Goal: Task Accomplishment & Management: Manage account settings

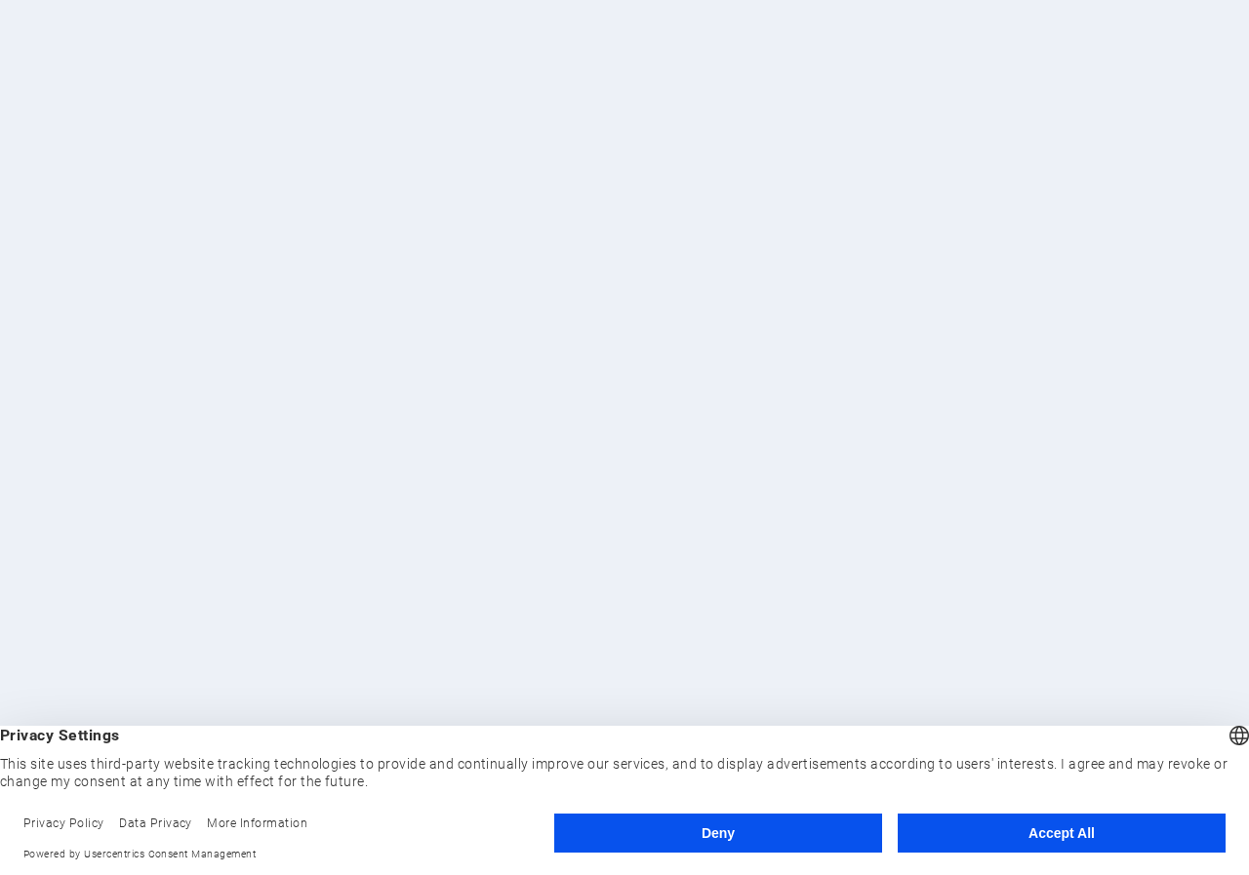
click at [1043, 836] on button "Accept All" at bounding box center [1062, 833] width 328 height 39
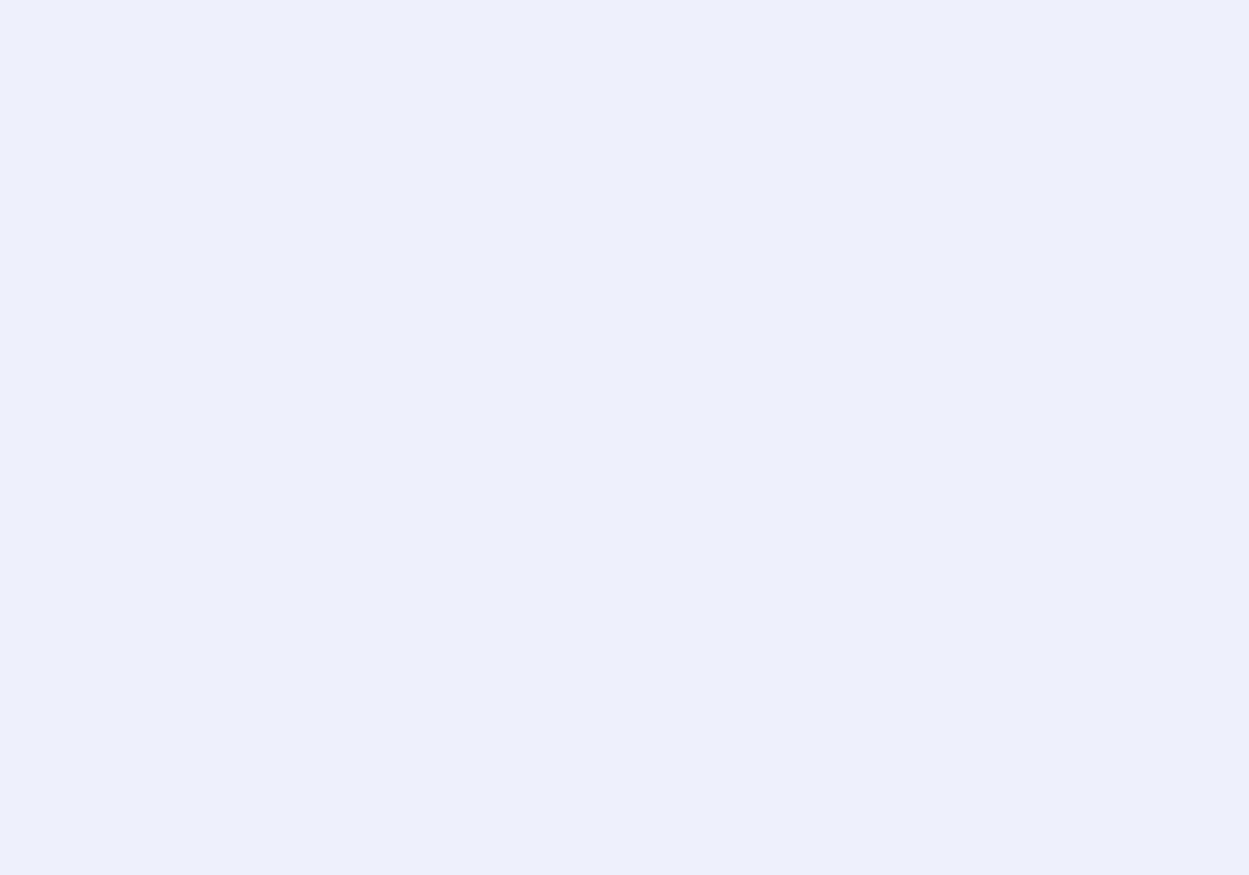
click at [429, 238] on body at bounding box center [624, 437] width 1249 height 875
click at [494, 283] on body at bounding box center [624, 437] width 1249 height 875
drag, startPoint x: 489, startPoint y: 282, endPoint x: 333, endPoint y: 13, distance: 311.3
click at [488, 271] on body at bounding box center [624, 437] width 1249 height 875
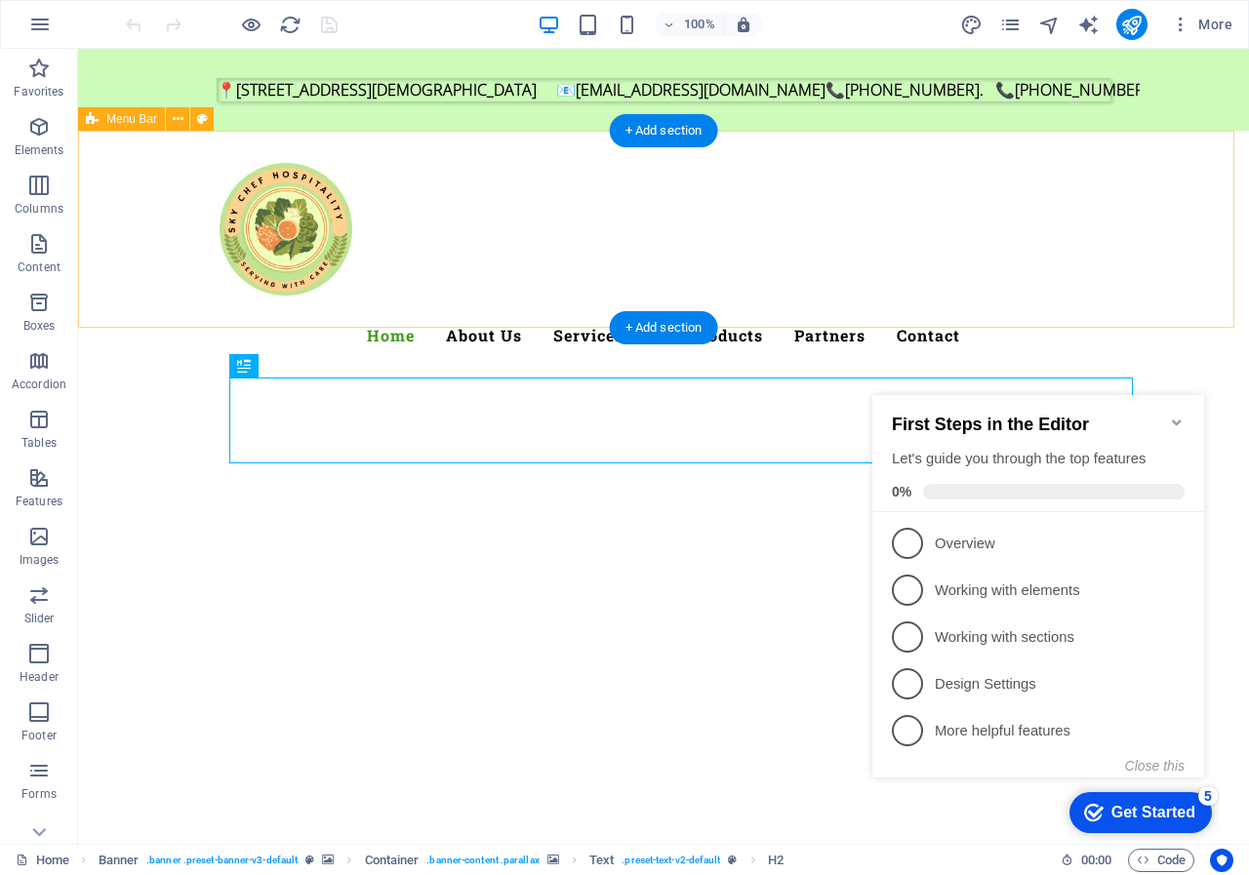
click at [929, 254] on div "Home About Us Services Our Products Partners Contact" at bounding box center [663, 253] width 1171 height 244
click at [1158, 419] on h2 "First Steps in the Editor" at bounding box center [1038, 425] width 293 height 20
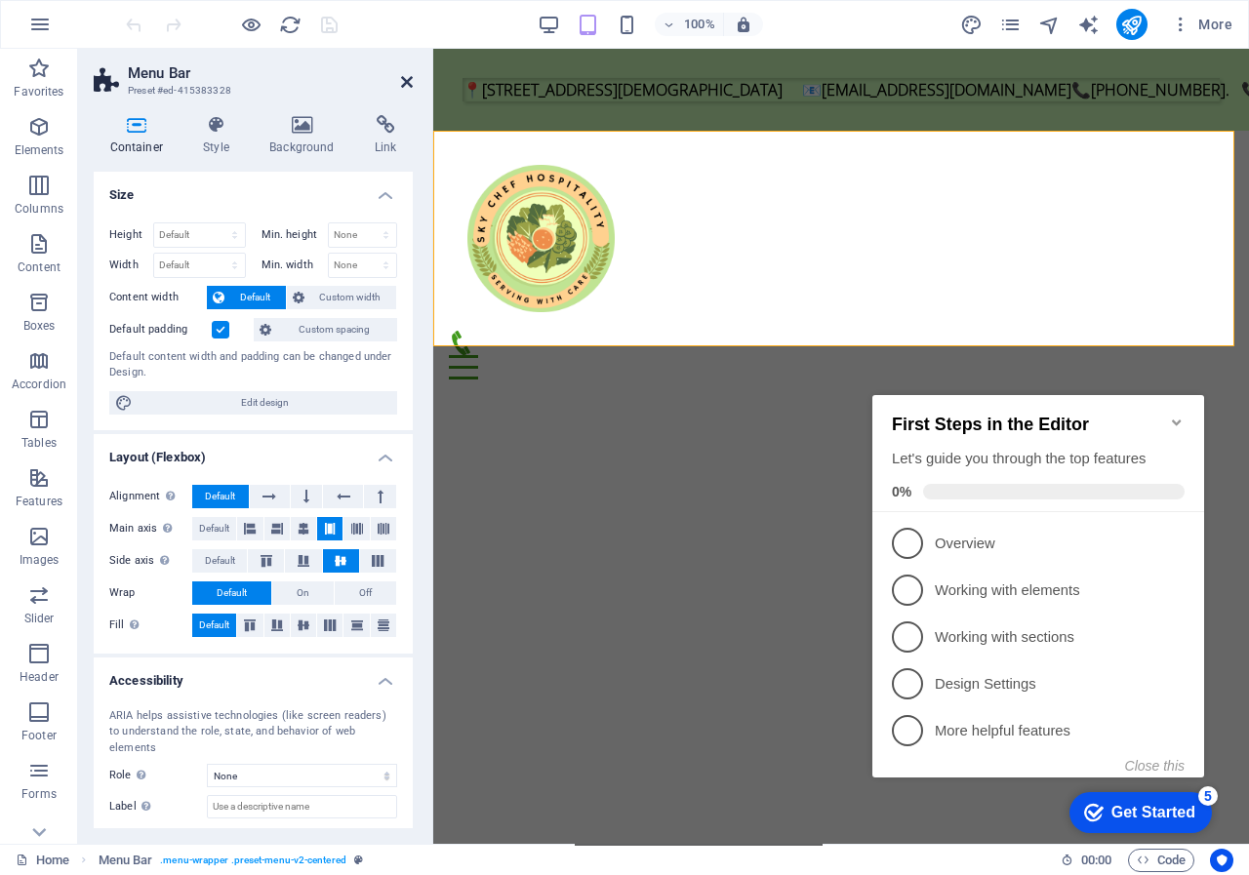
click at [409, 83] on icon at bounding box center [407, 82] width 12 height 16
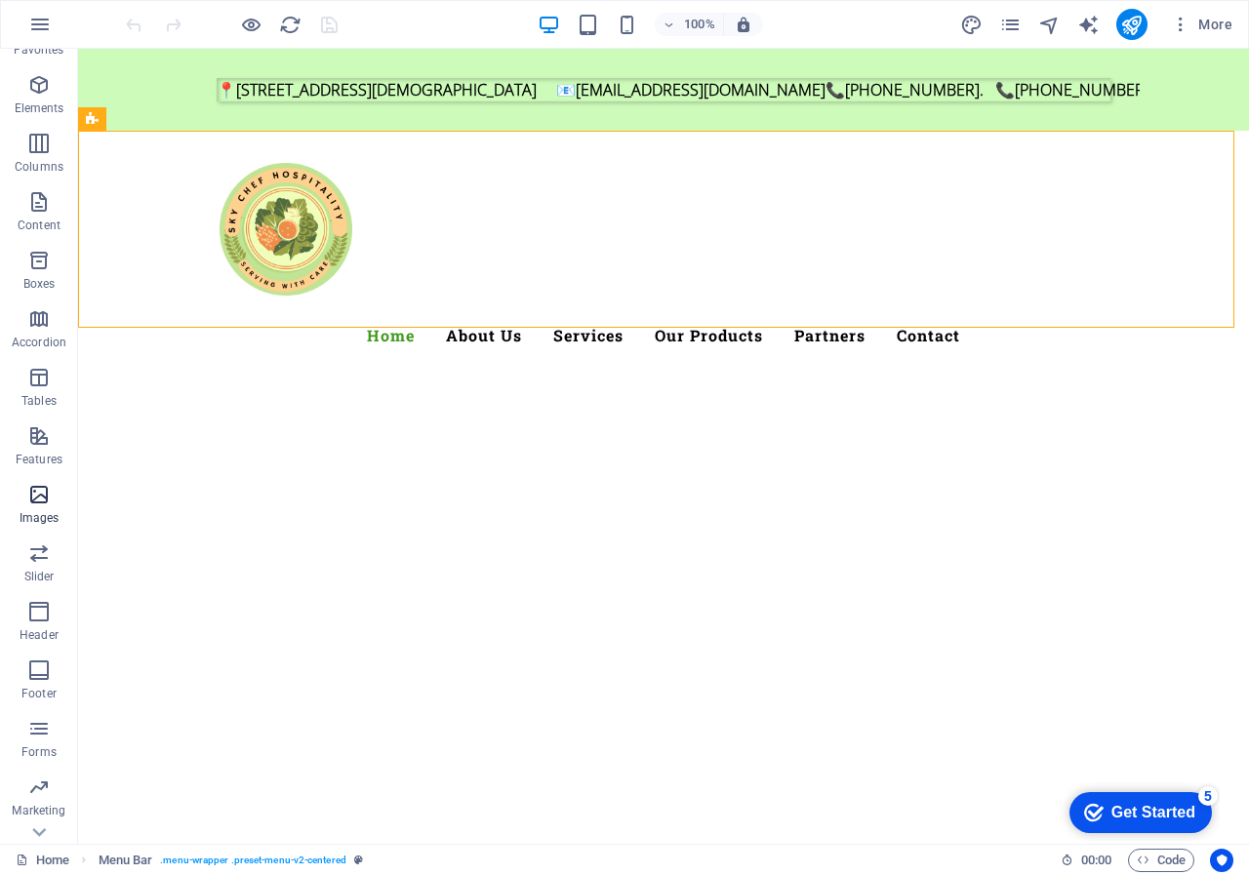
scroll to position [83, 0]
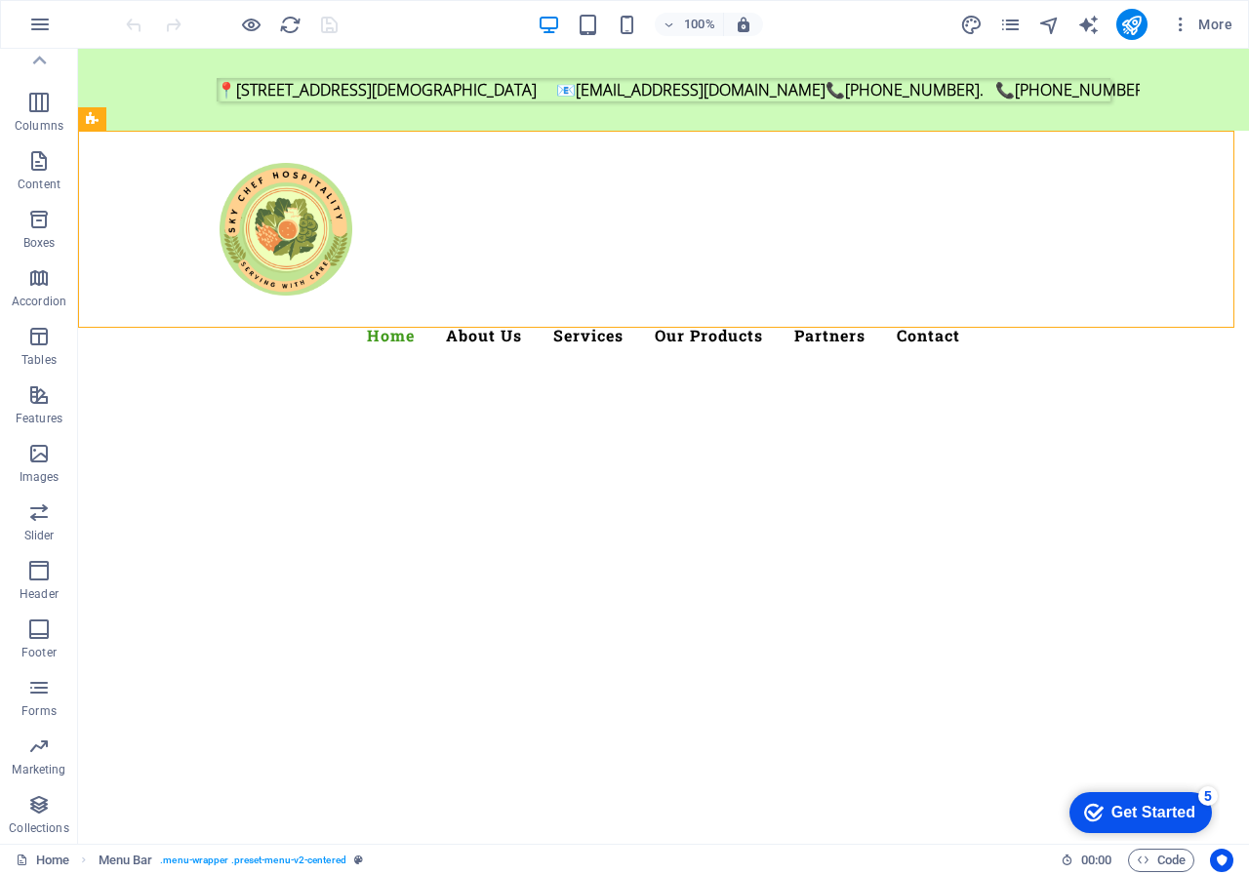
click at [325, 27] on div at bounding box center [231, 24] width 219 height 31
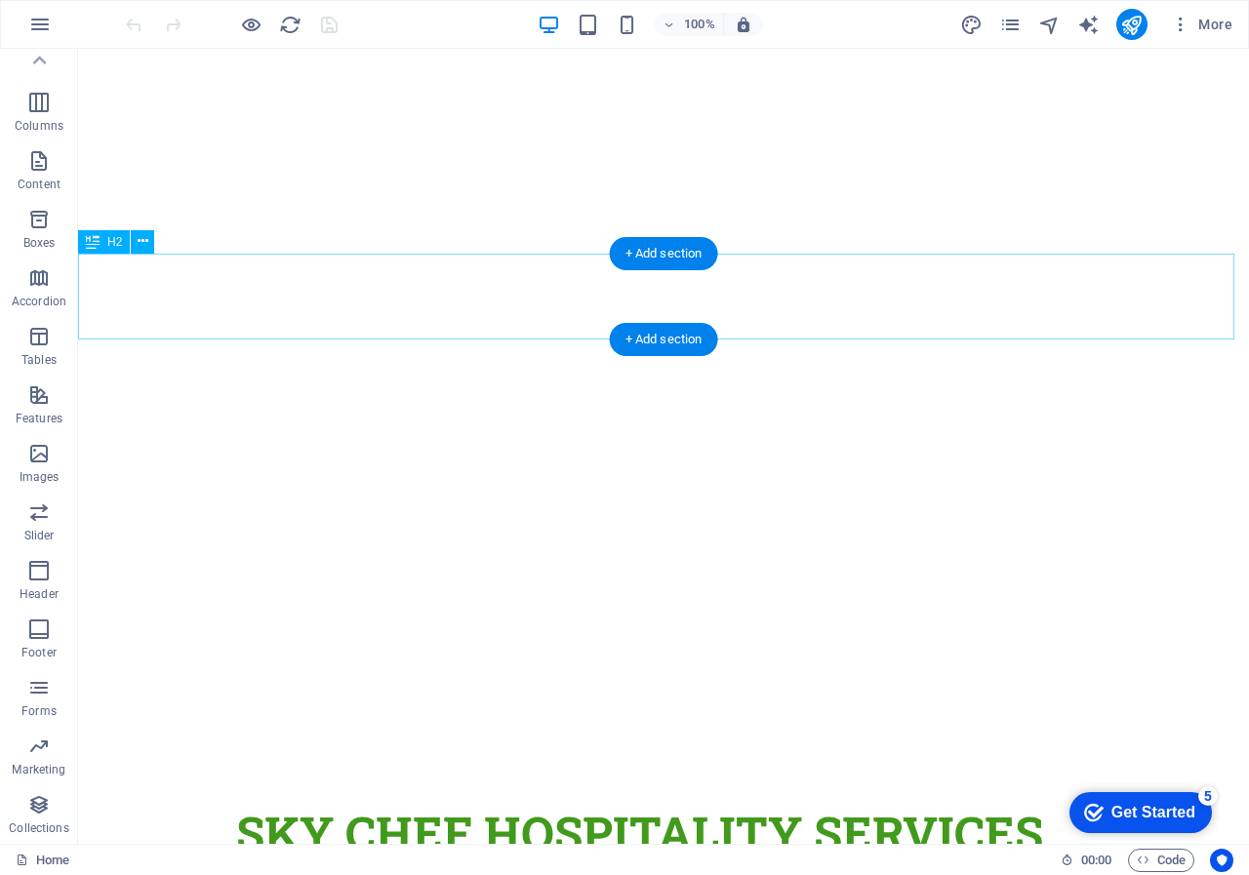
scroll to position [0, 0]
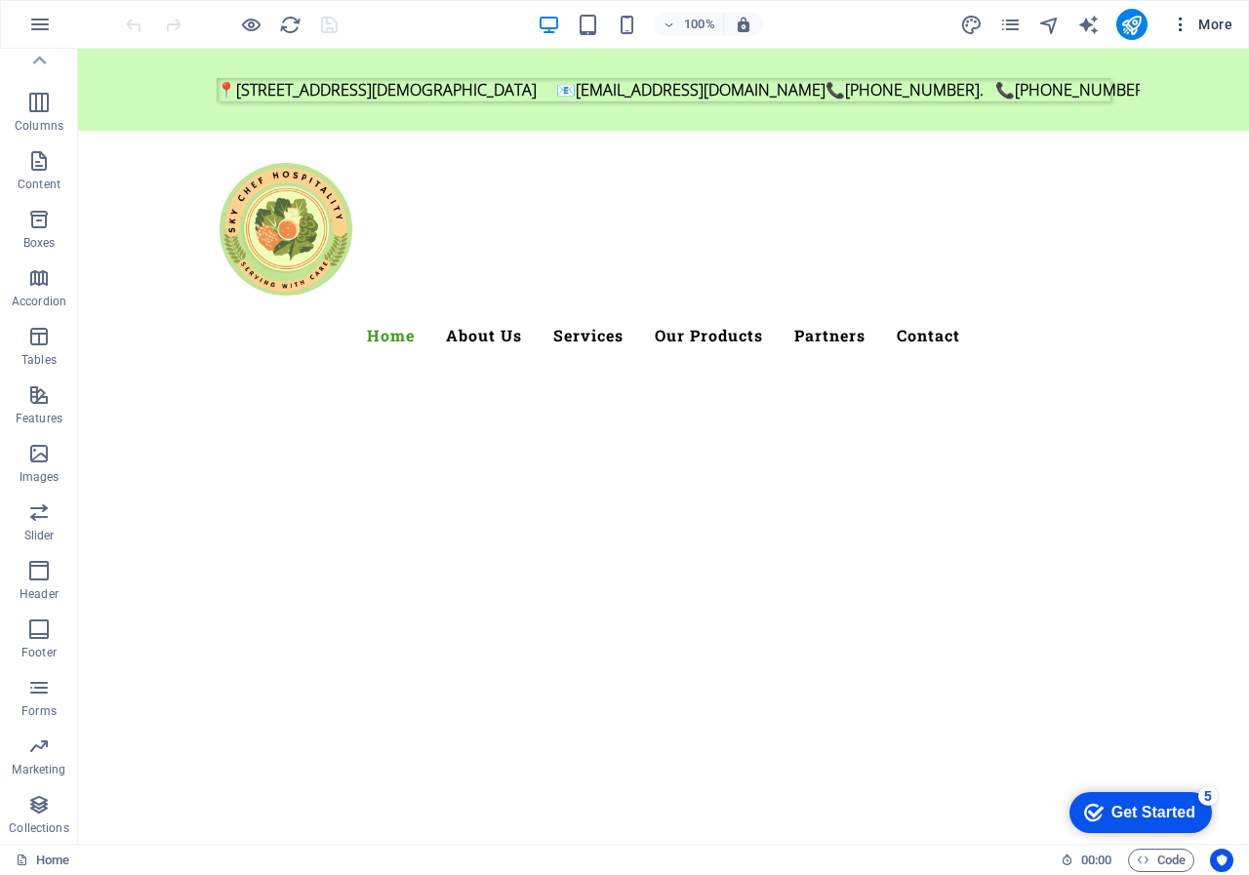
click at [1178, 32] on icon "button" at bounding box center [1181, 25] width 20 height 20
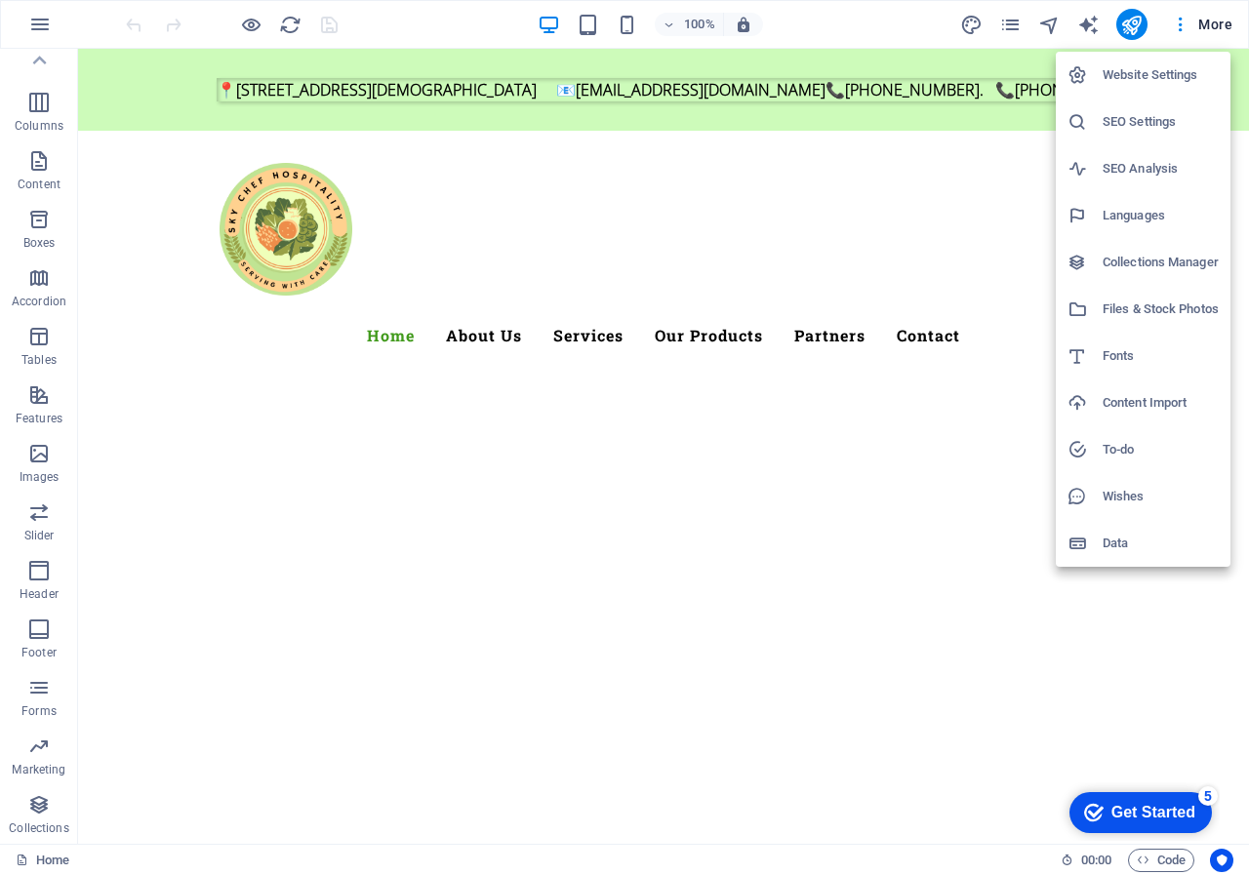
click at [1180, 409] on h6 "Content Import" at bounding box center [1161, 402] width 116 height 23
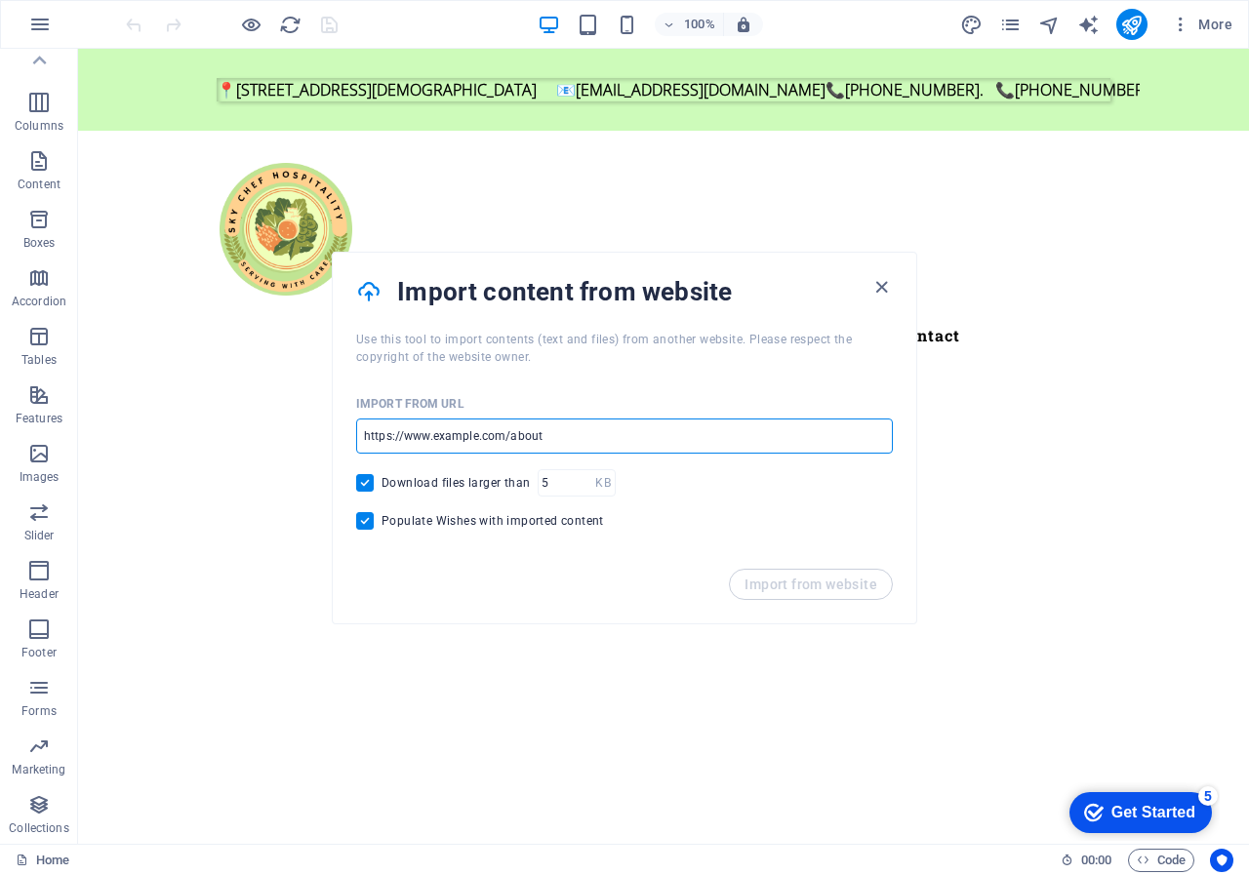
click at [607, 435] on input "url" at bounding box center [624, 436] width 537 height 35
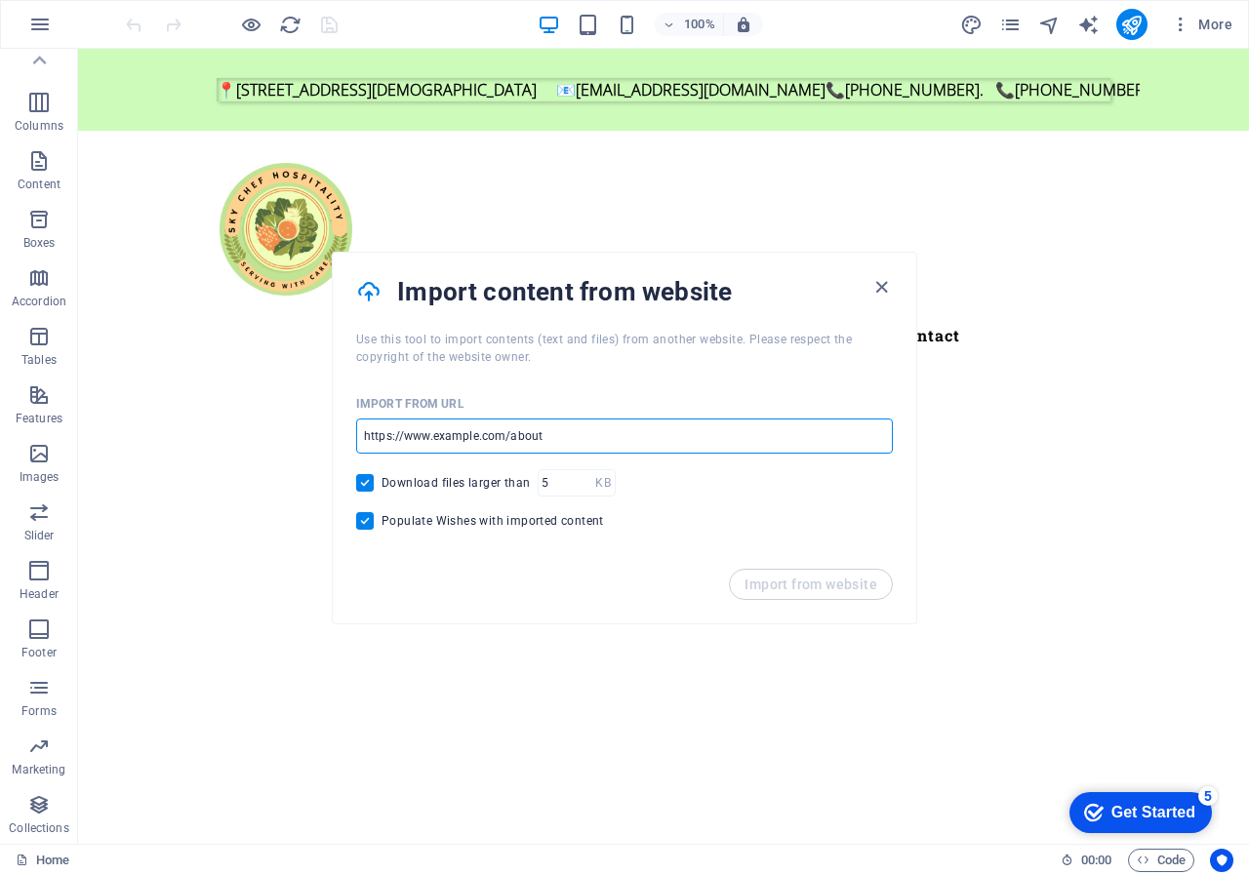
click at [607, 435] on input "url" at bounding box center [624, 436] width 537 height 35
click at [879, 287] on icon "button" at bounding box center [881, 287] width 22 height 22
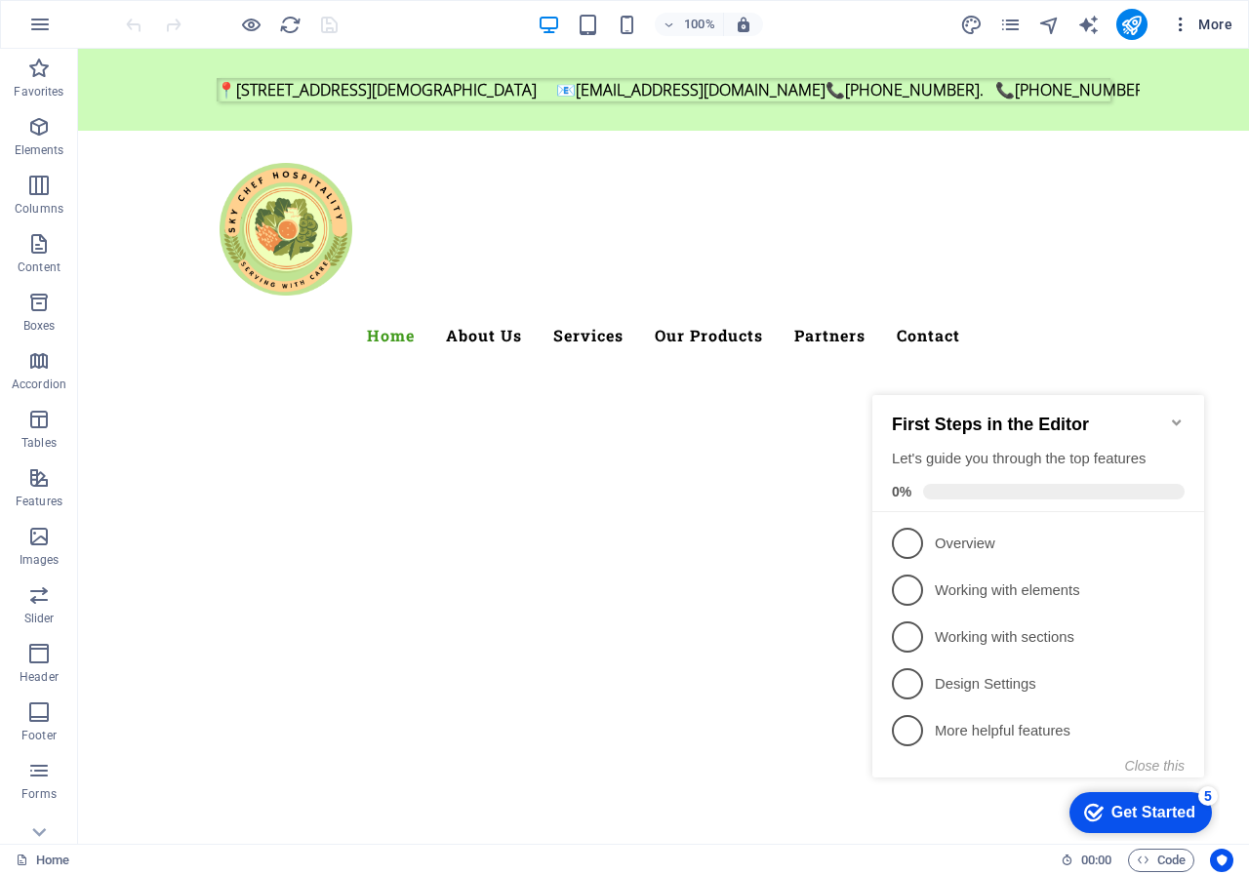
click at [1184, 15] on icon "button" at bounding box center [1181, 25] width 20 height 20
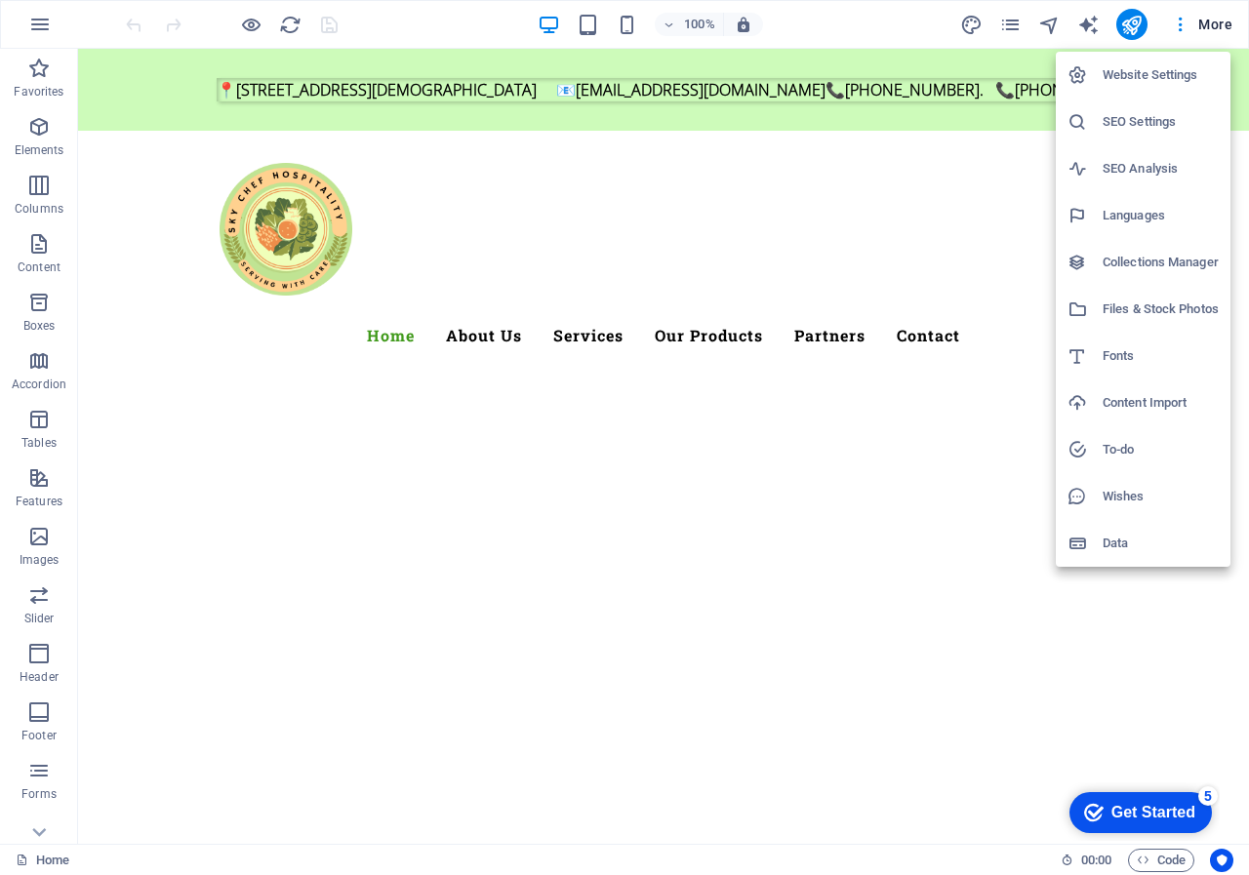
click at [1162, 318] on h6 "Files & Stock Photos" at bounding box center [1161, 309] width 116 height 23
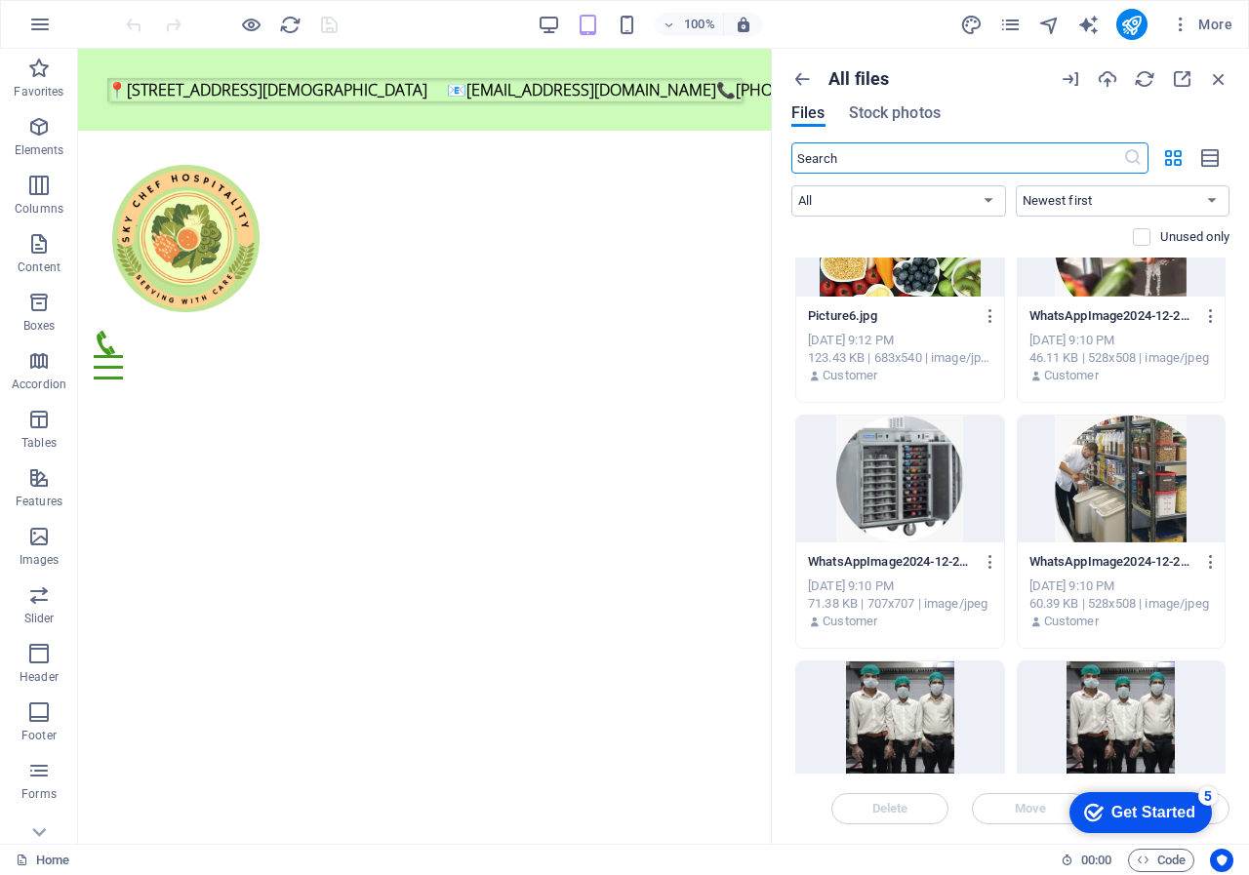
scroll to position [6245, 0]
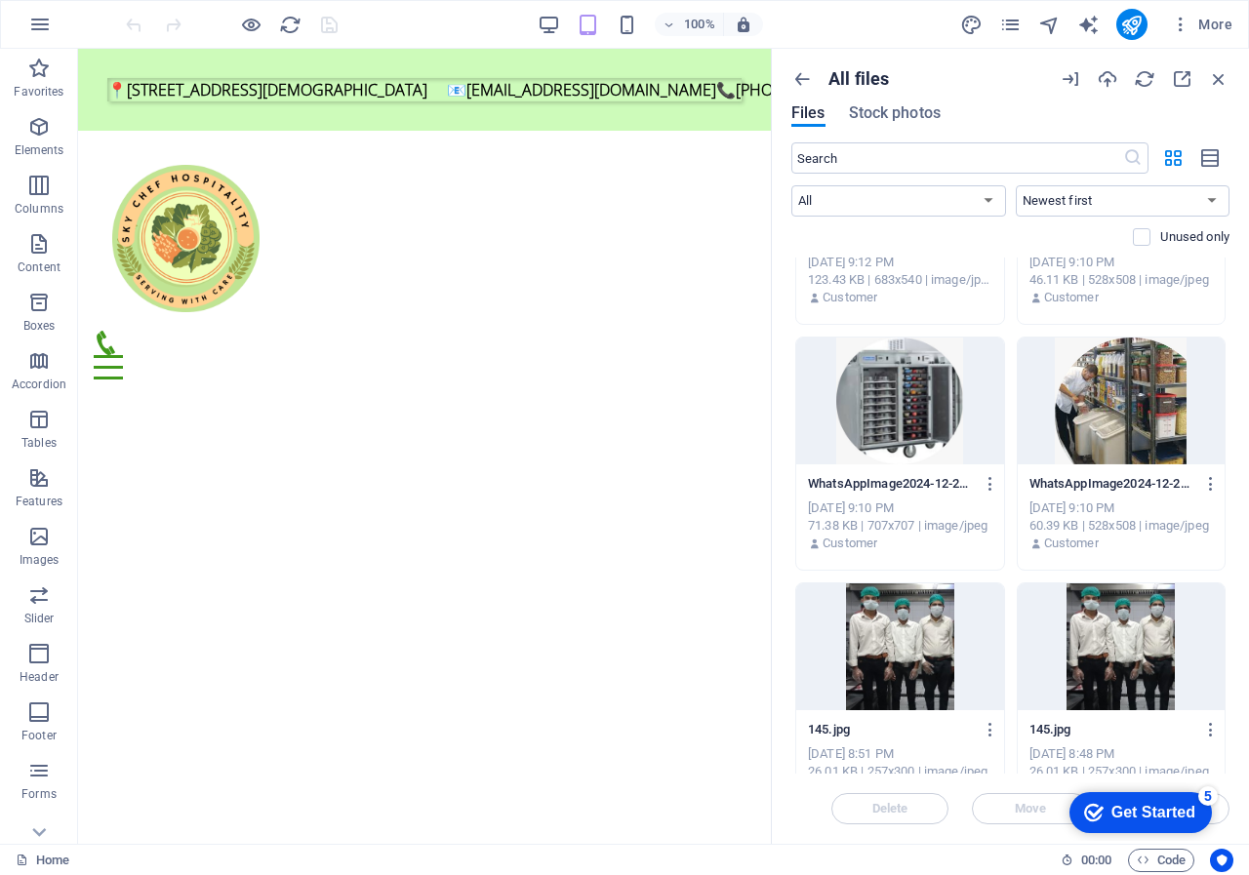
scroll to position [6342, 0]
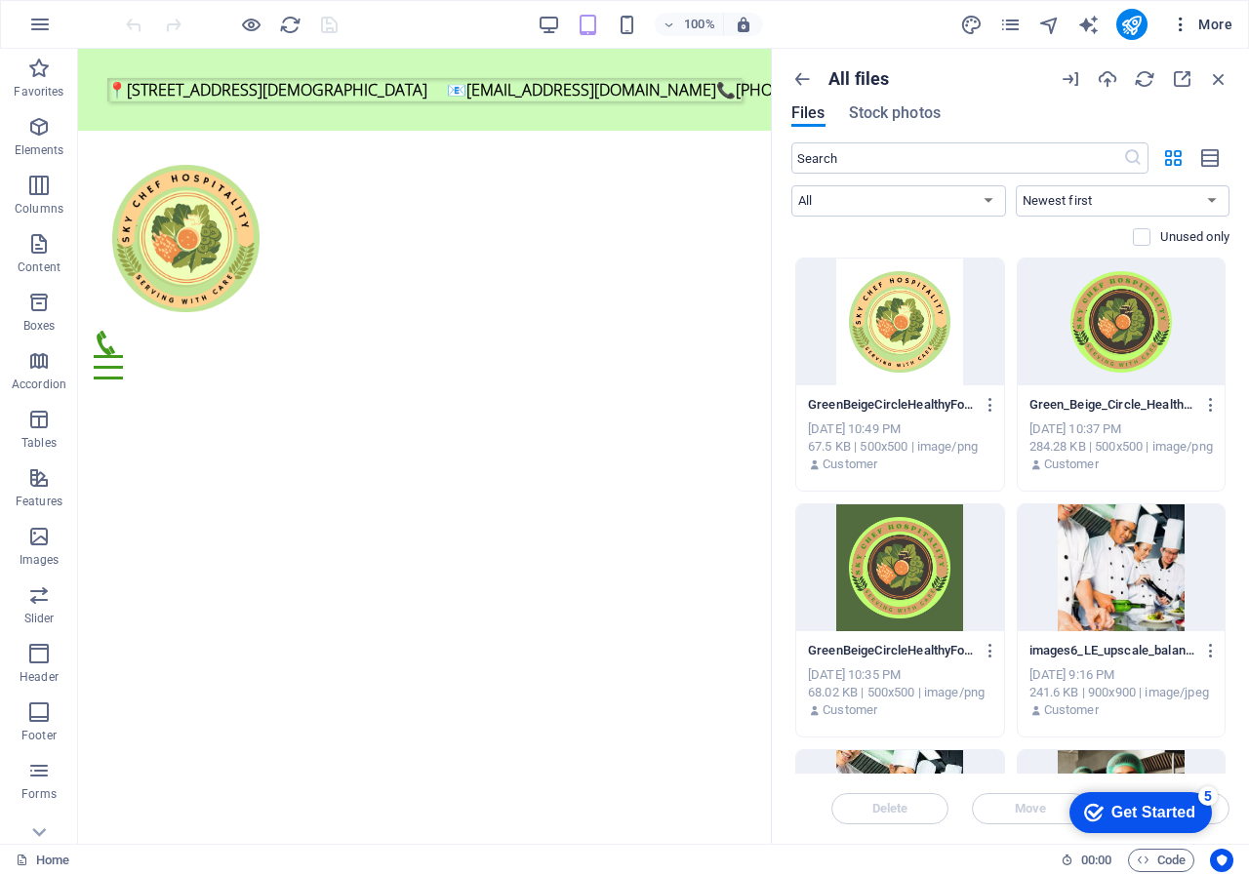
click at [1178, 22] on icon "button" at bounding box center [1181, 25] width 20 height 20
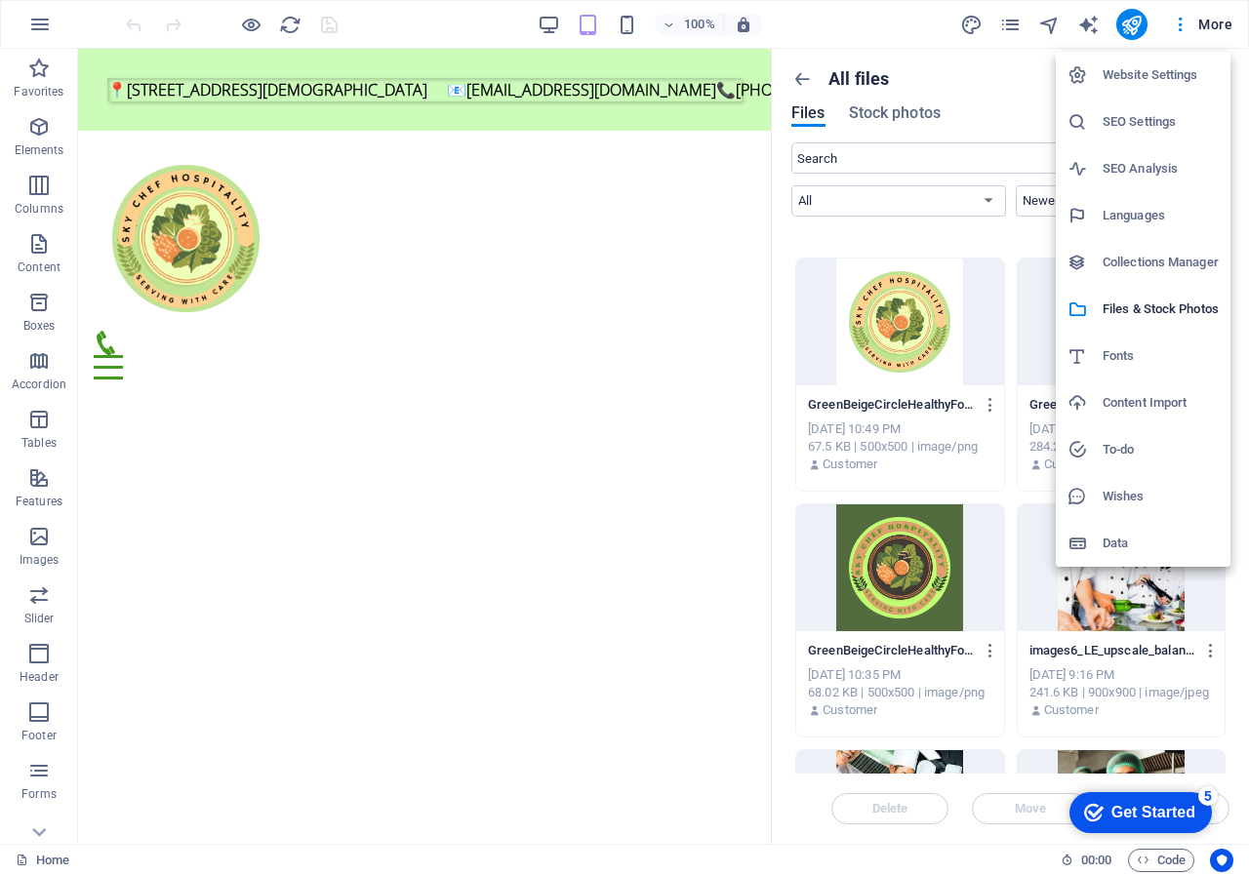
click at [1156, 73] on h6 "Website Settings" at bounding box center [1161, 74] width 116 height 23
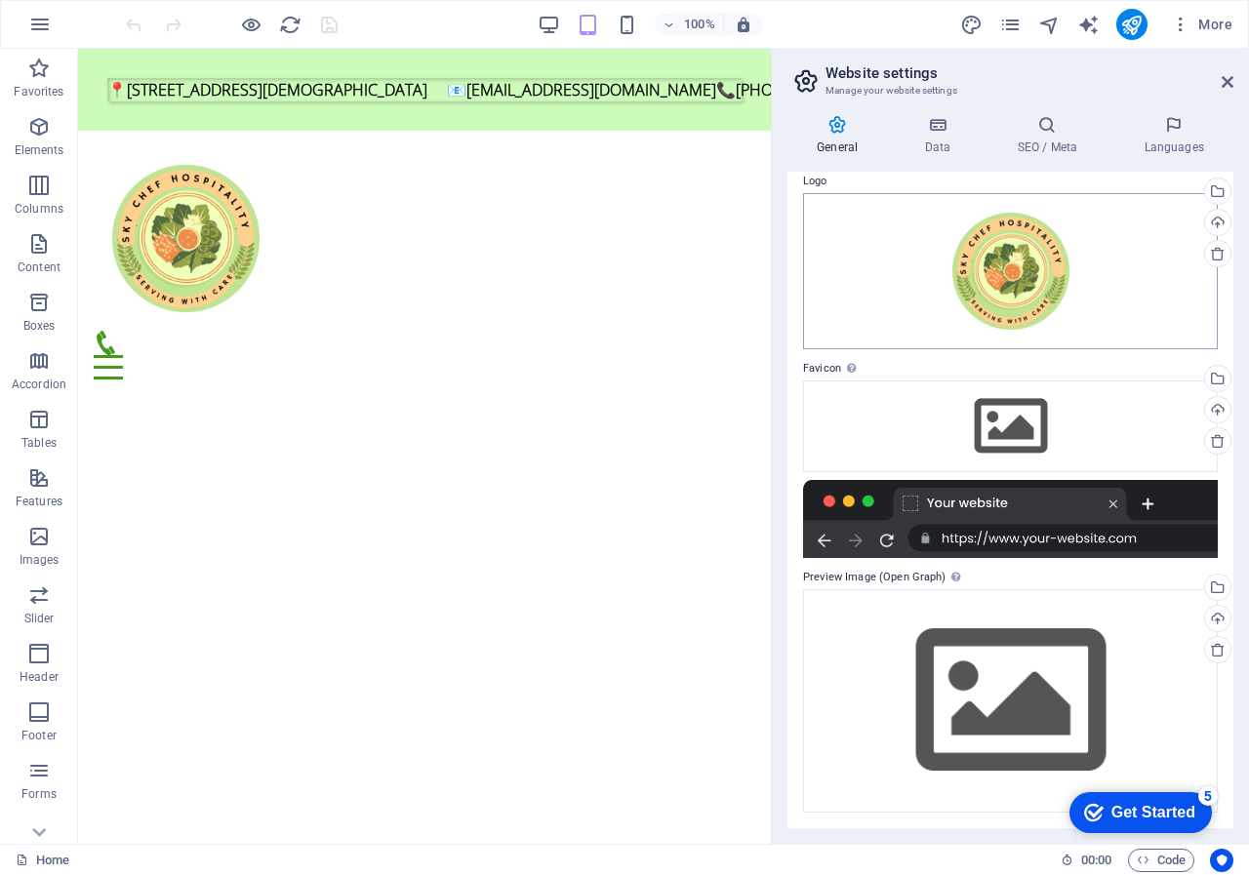
scroll to position [0, 0]
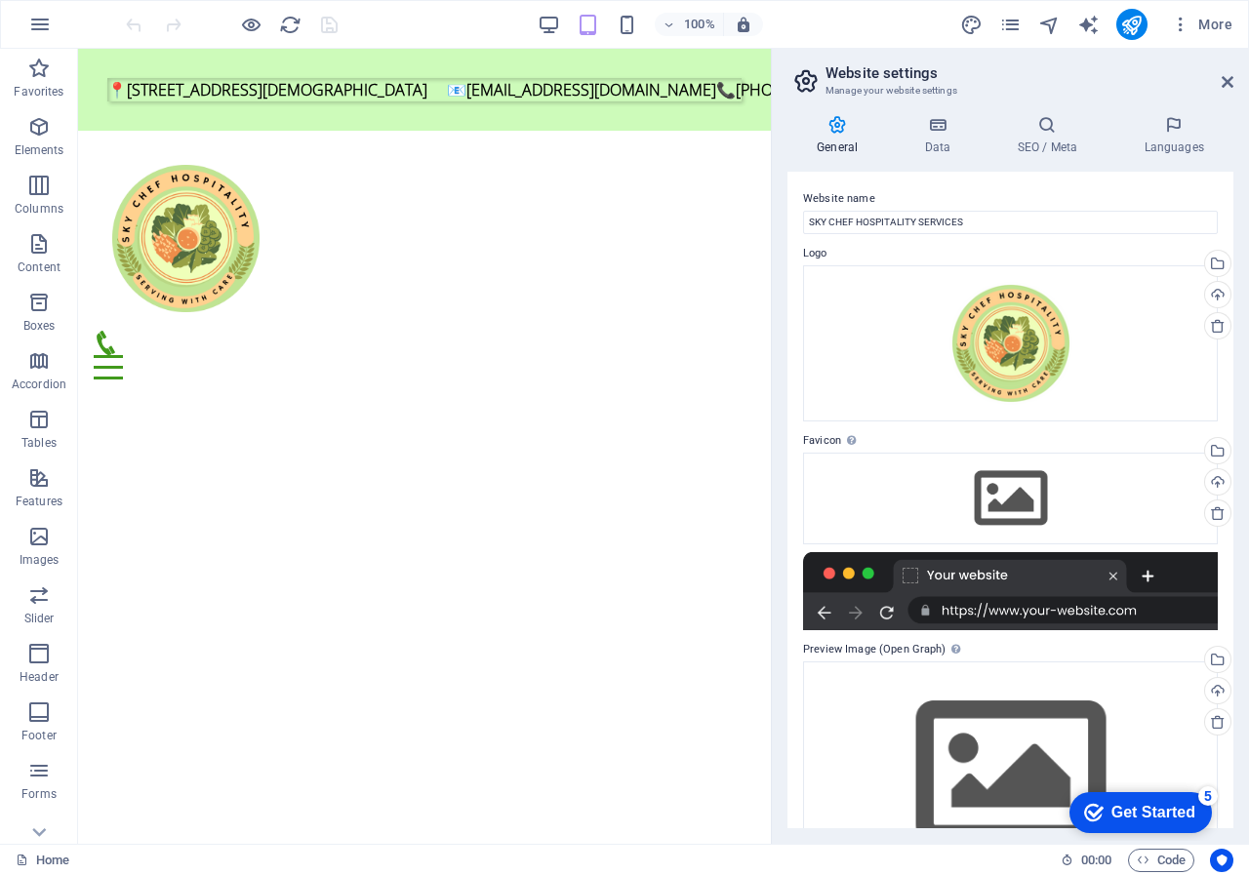
click at [1218, 78] on h2 "Website settings" at bounding box center [1029, 73] width 408 height 18
click at [1230, 78] on icon at bounding box center [1228, 82] width 12 height 16
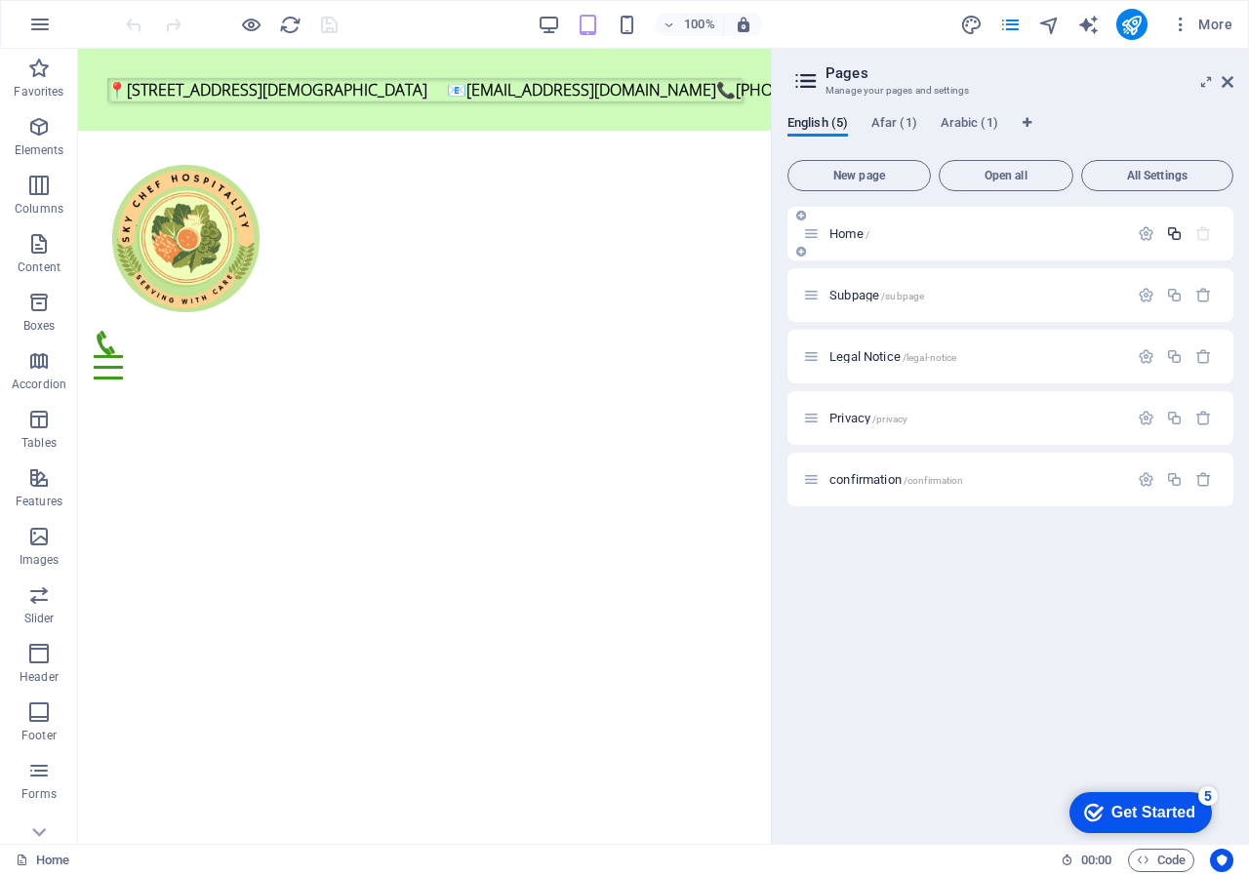
click at [1177, 240] on icon "button" at bounding box center [1174, 233] width 17 height 17
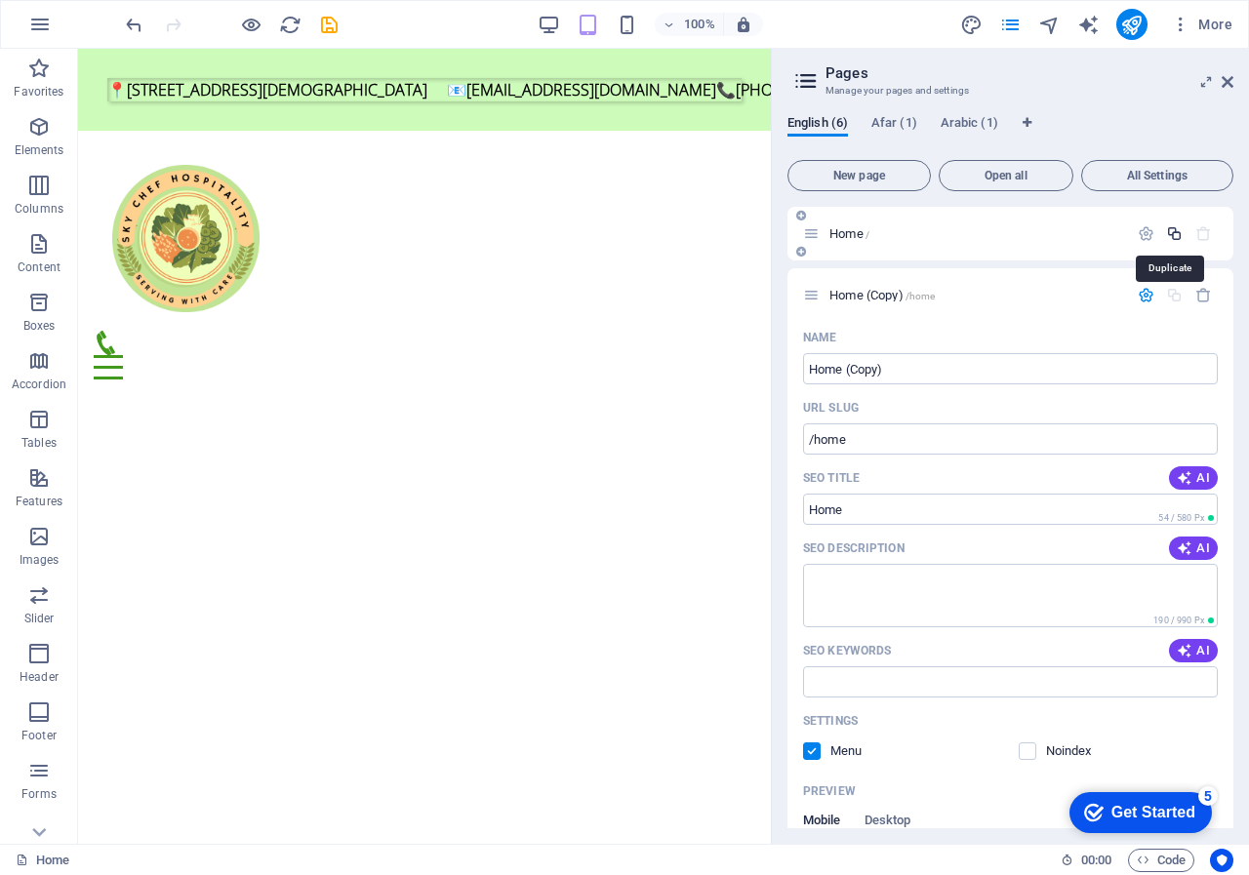
click at [1176, 235] on icon "button" at bounding box center [1174, 233] width 17 height 17
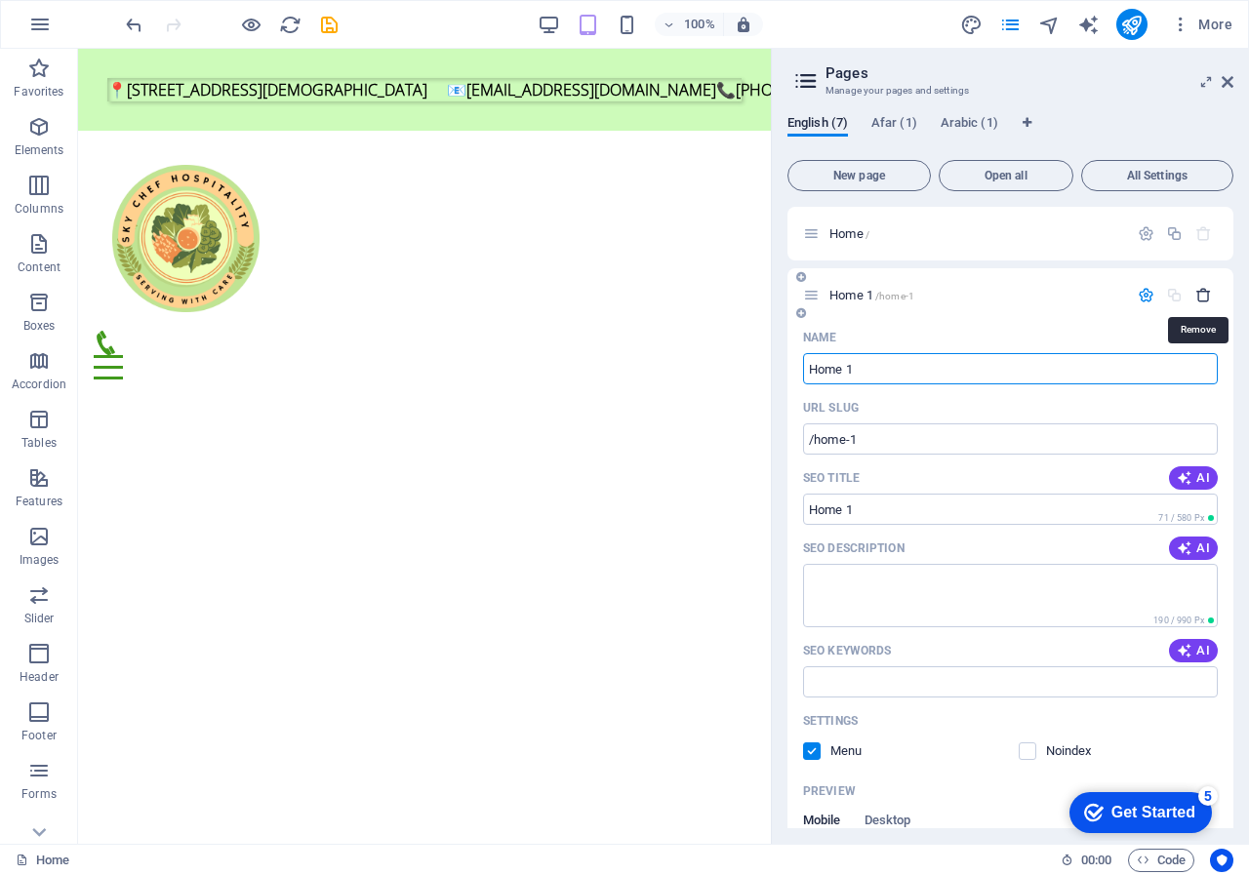
click at [1198, 301] on icon "button" at bounding box center [1203, 295] width 17 height 17
drag, startPoint x: 1198, startPoint y: 301, endPoint x: 952, endPoint y: 760, distance: 521.2
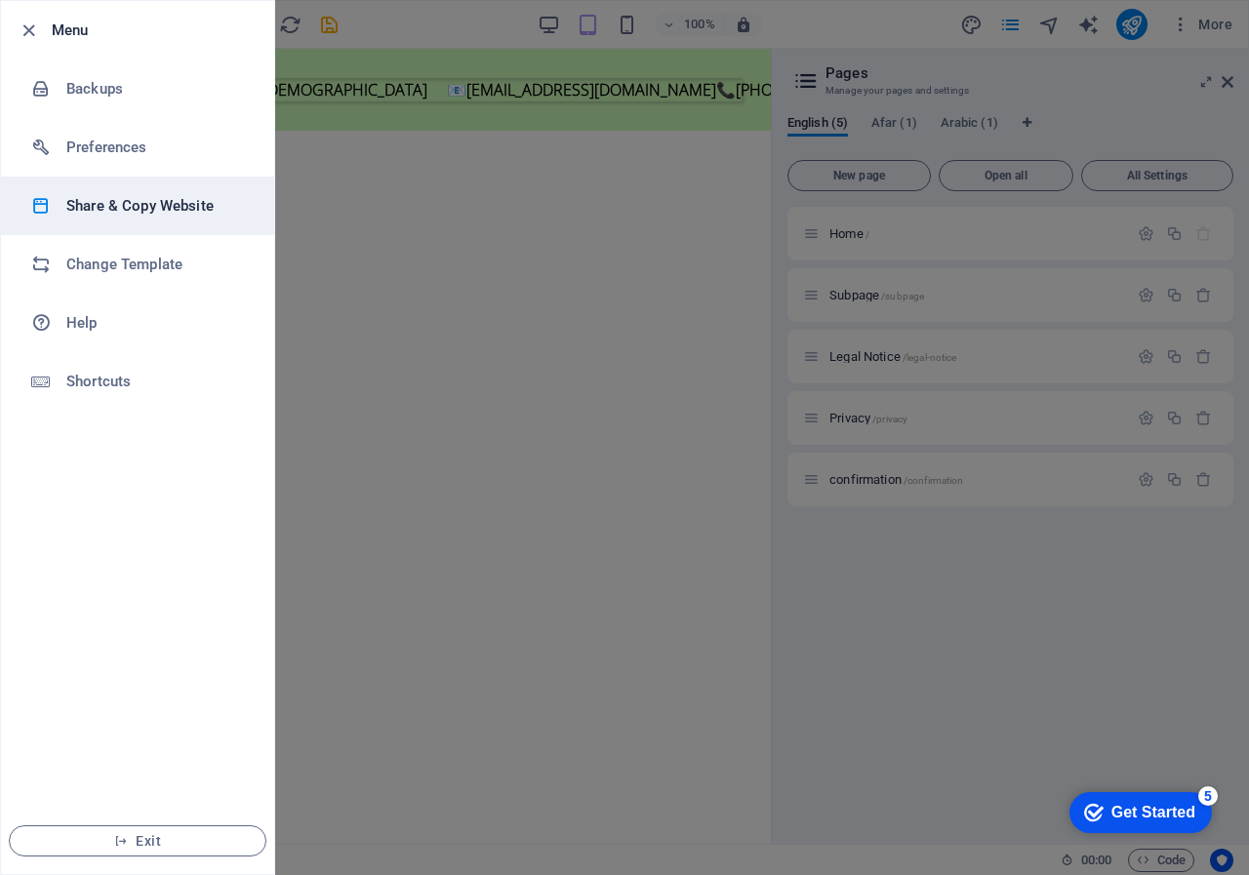
click at [153, 207] on h6 "Share & Copy Website" at bounding box center [156, 205] width 181 height 23
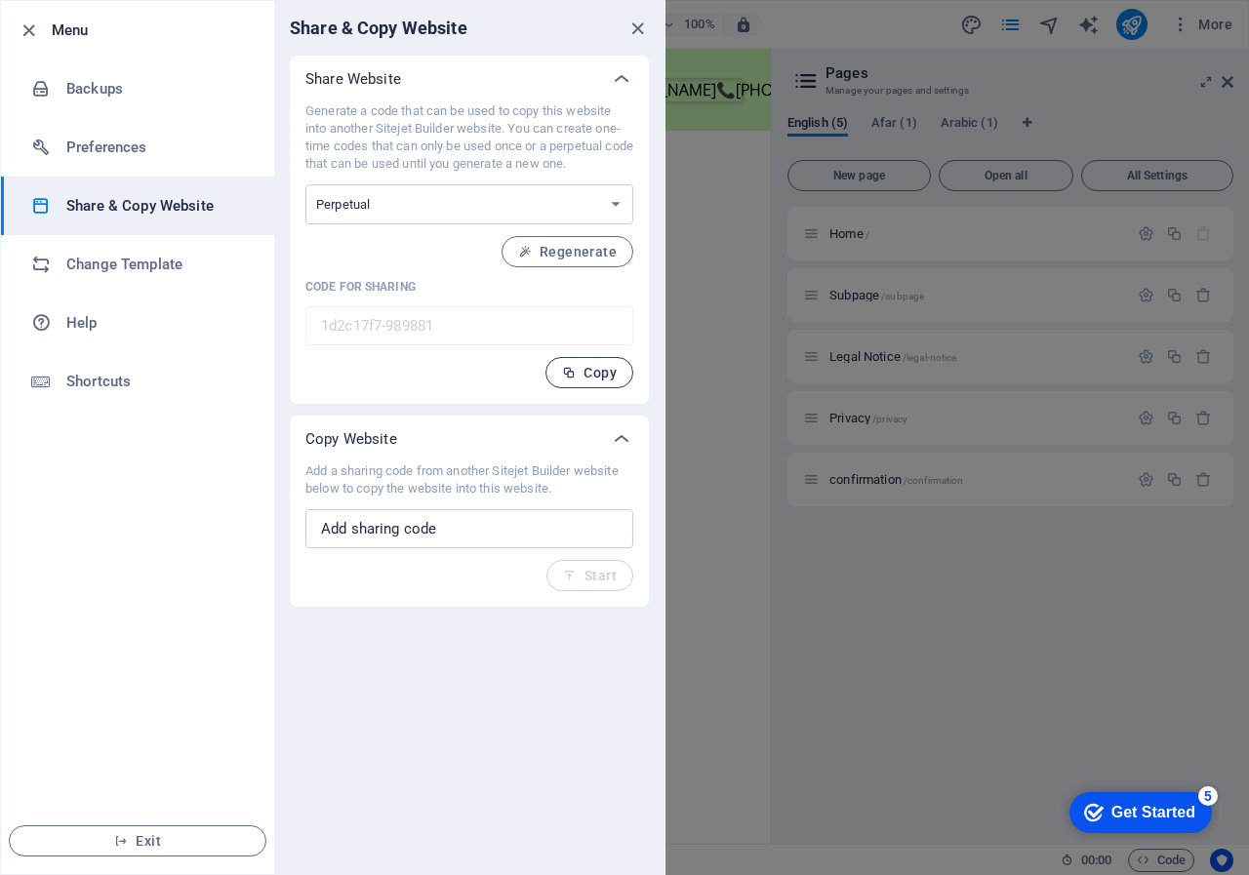
click at [581, 378] on span "Copy" at bounding box center [589, 373] width 55 height 16
click at [135, 101] on li "Backups" at bounding box center [137, 89] width 273 height 59
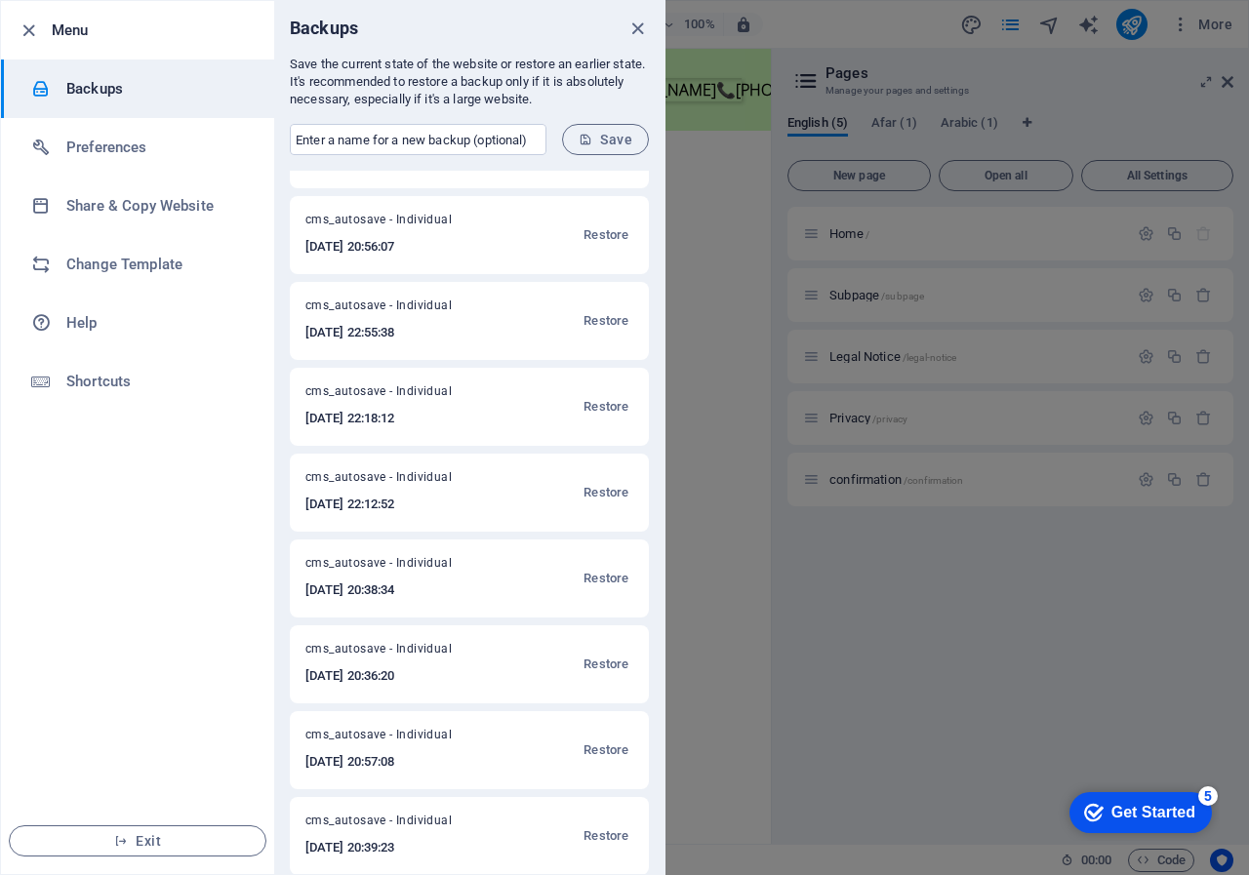
scroll to position [335, 0]
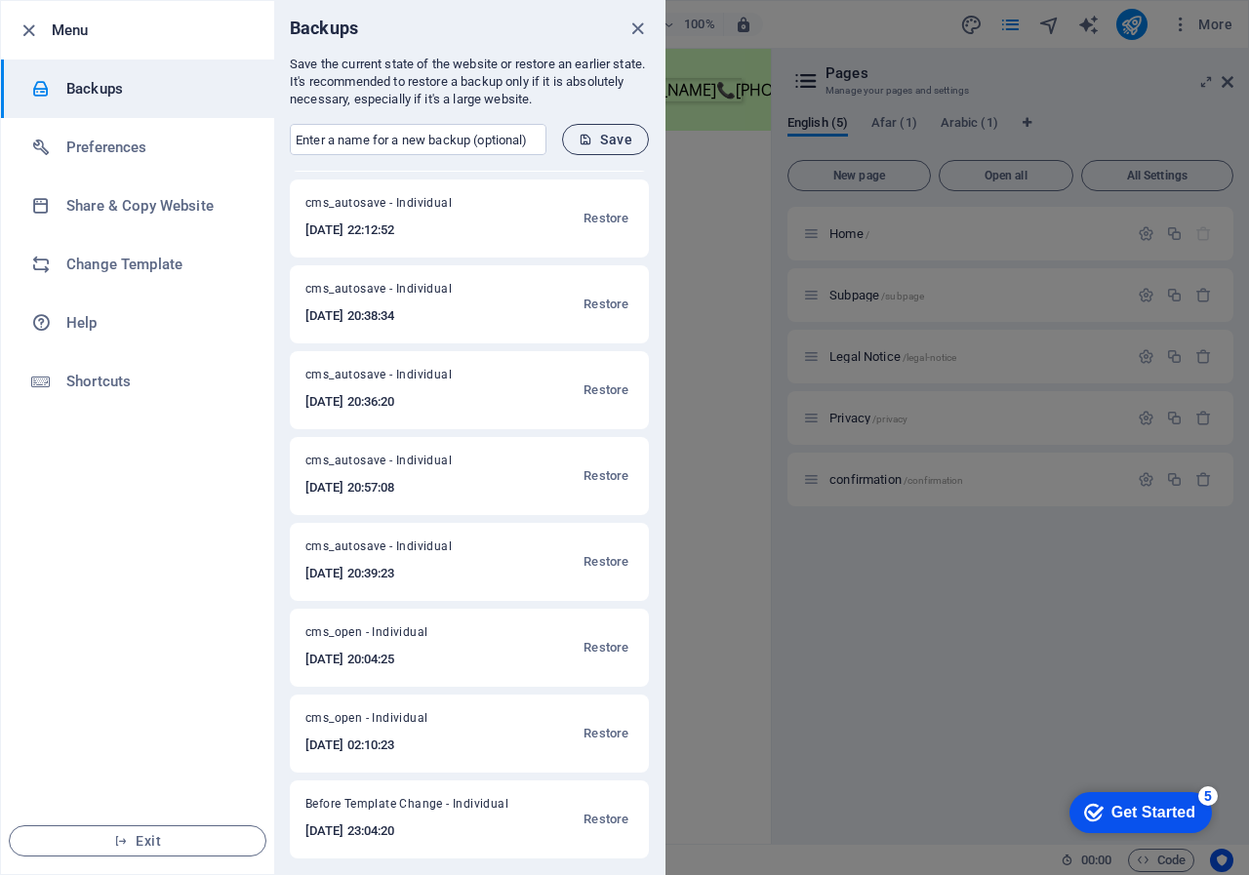
click at [588, 150] on button "Save" at bounding box center [605, 139] width 87 height 31
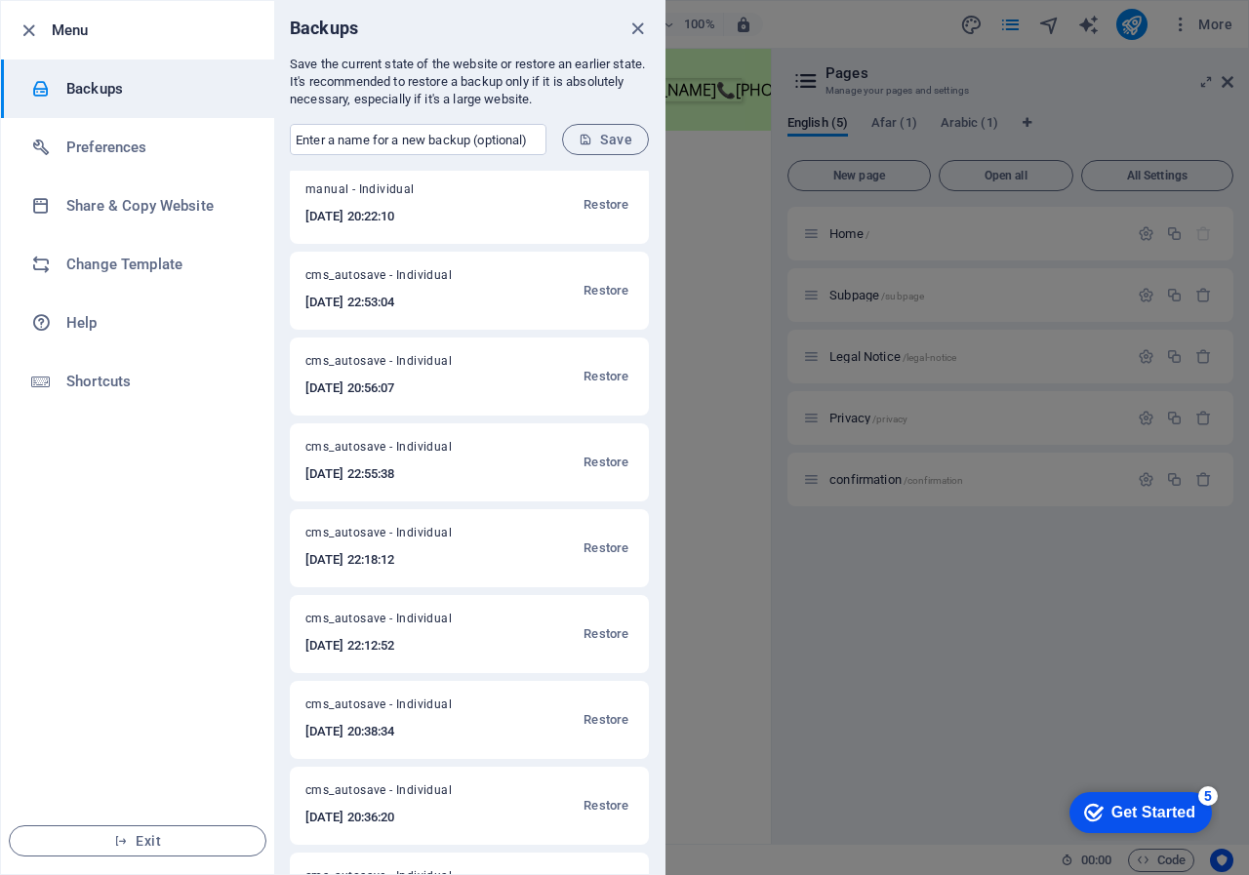
scroll to position [0, 0]
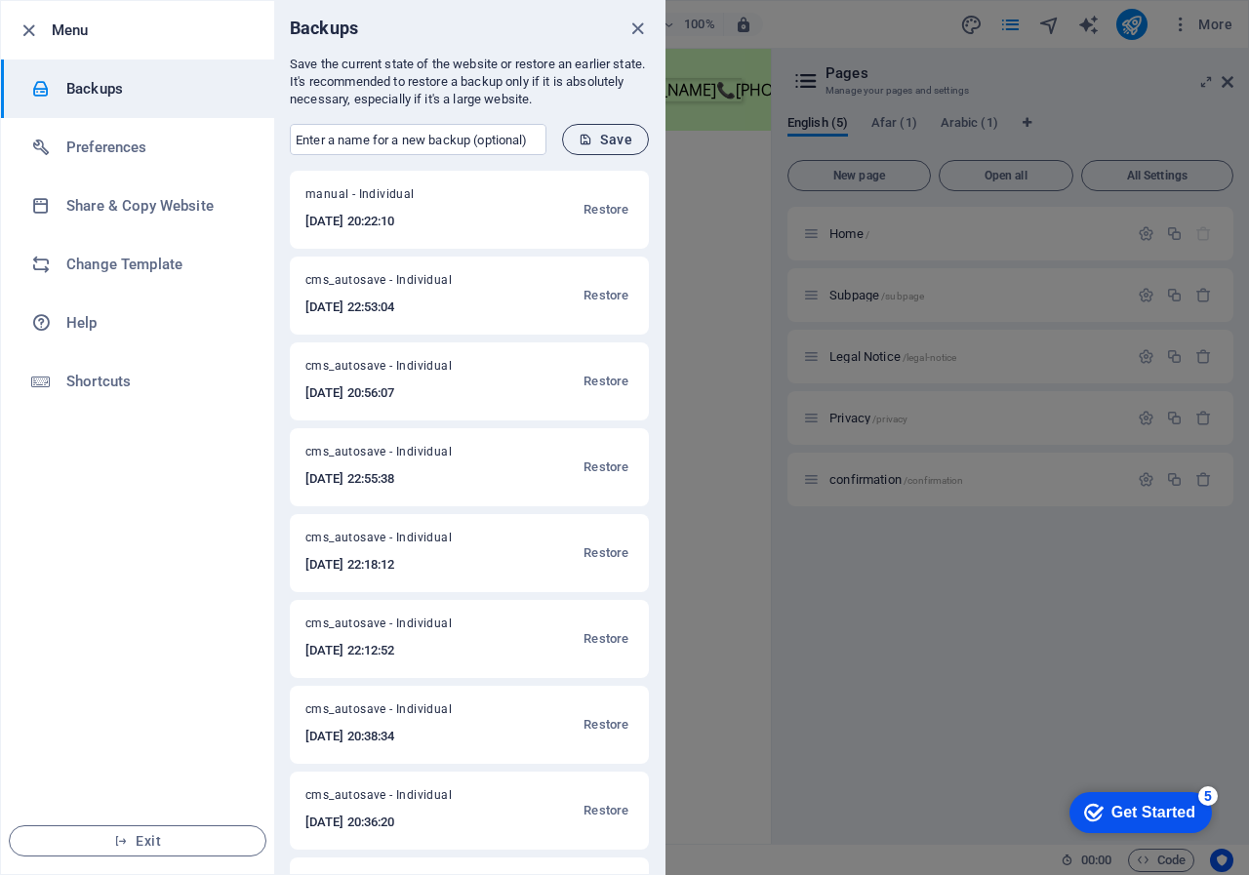
click at [584, 138] on icon "submit" at bounding box center [586, 140] width 14 height 14
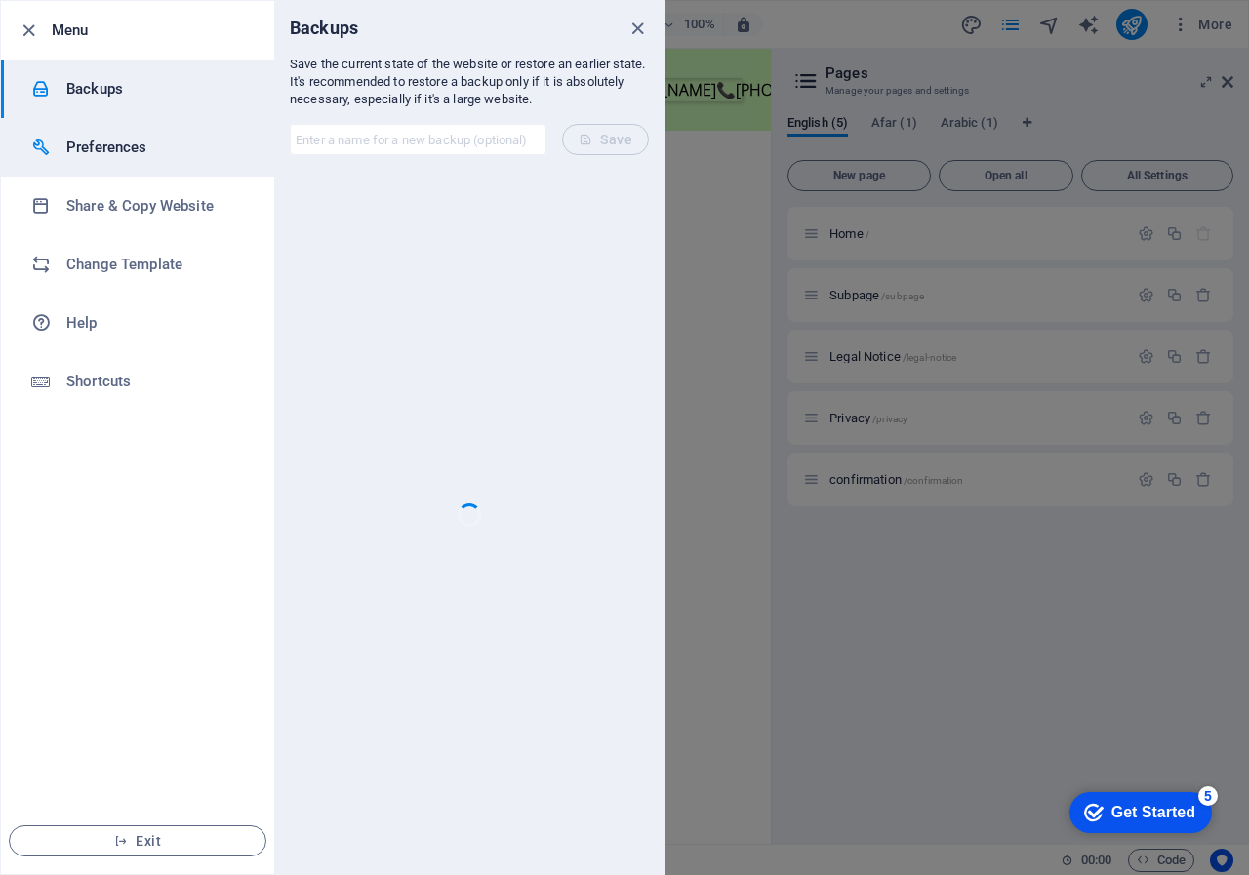
click at [120, 153] on h6 "Preferences" at bounding box center [156, 147] width 181 height 23
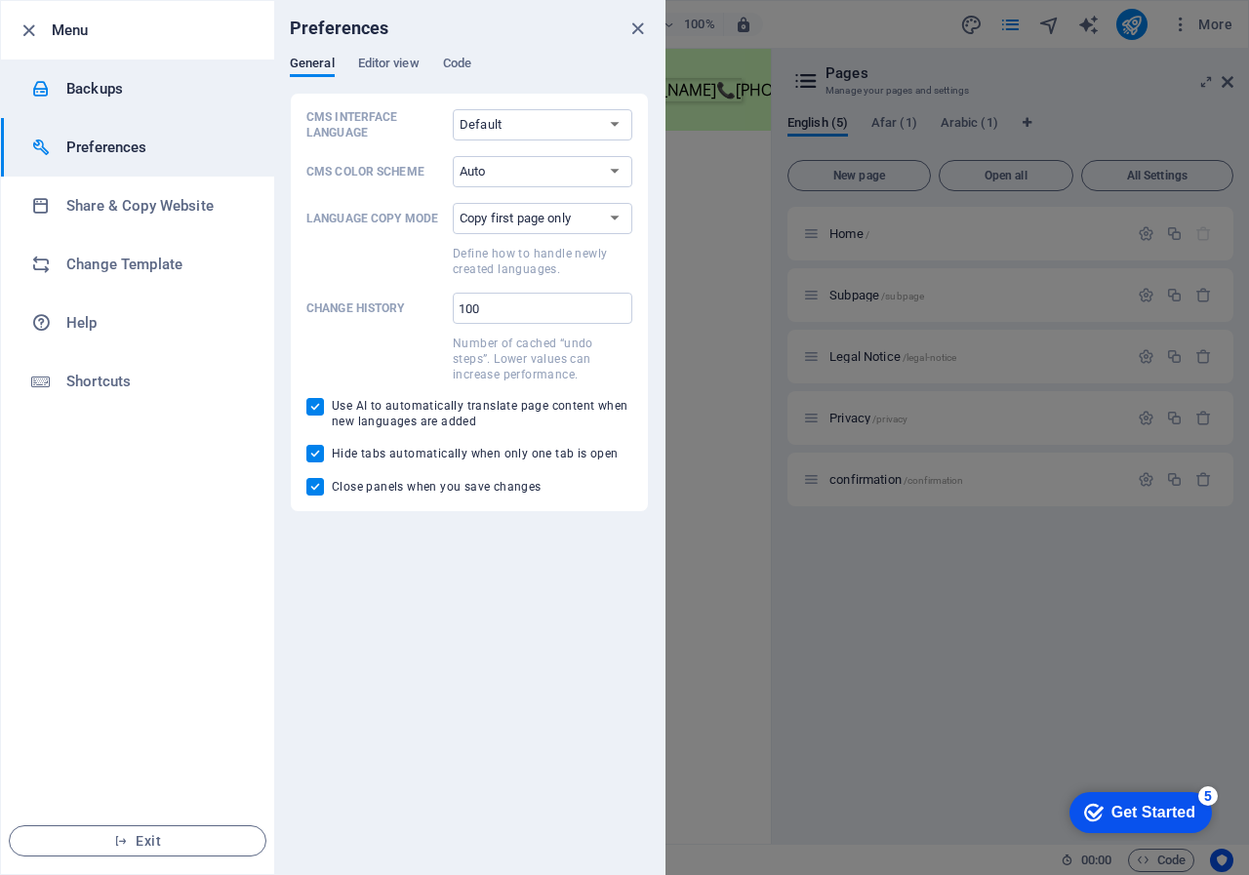
click at [130, 107] on li "Backups" at bounding box center [137, 89] width 273 height 59
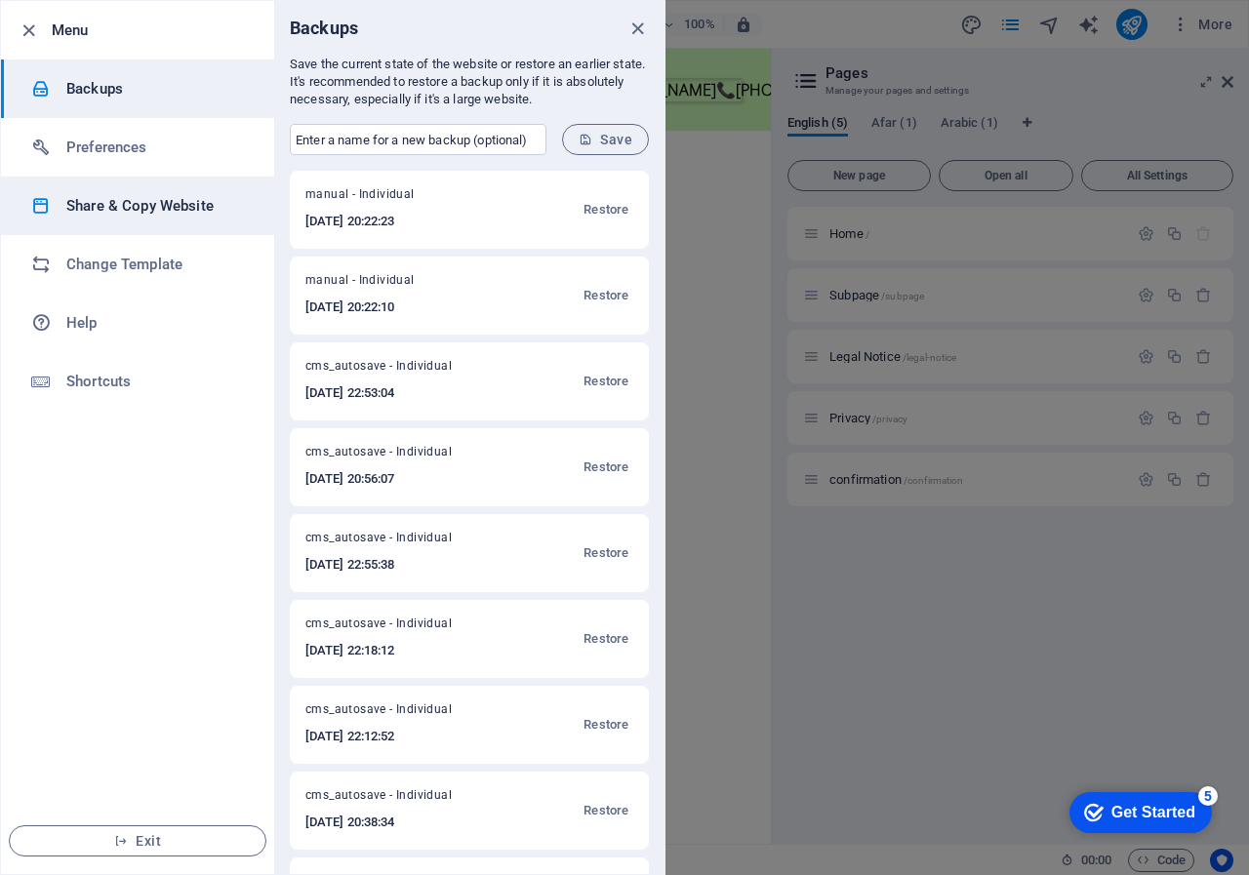
click at [165, 198] on h6 "Share & Copy Website" at bounding box center [156, 205] width 181 height 23
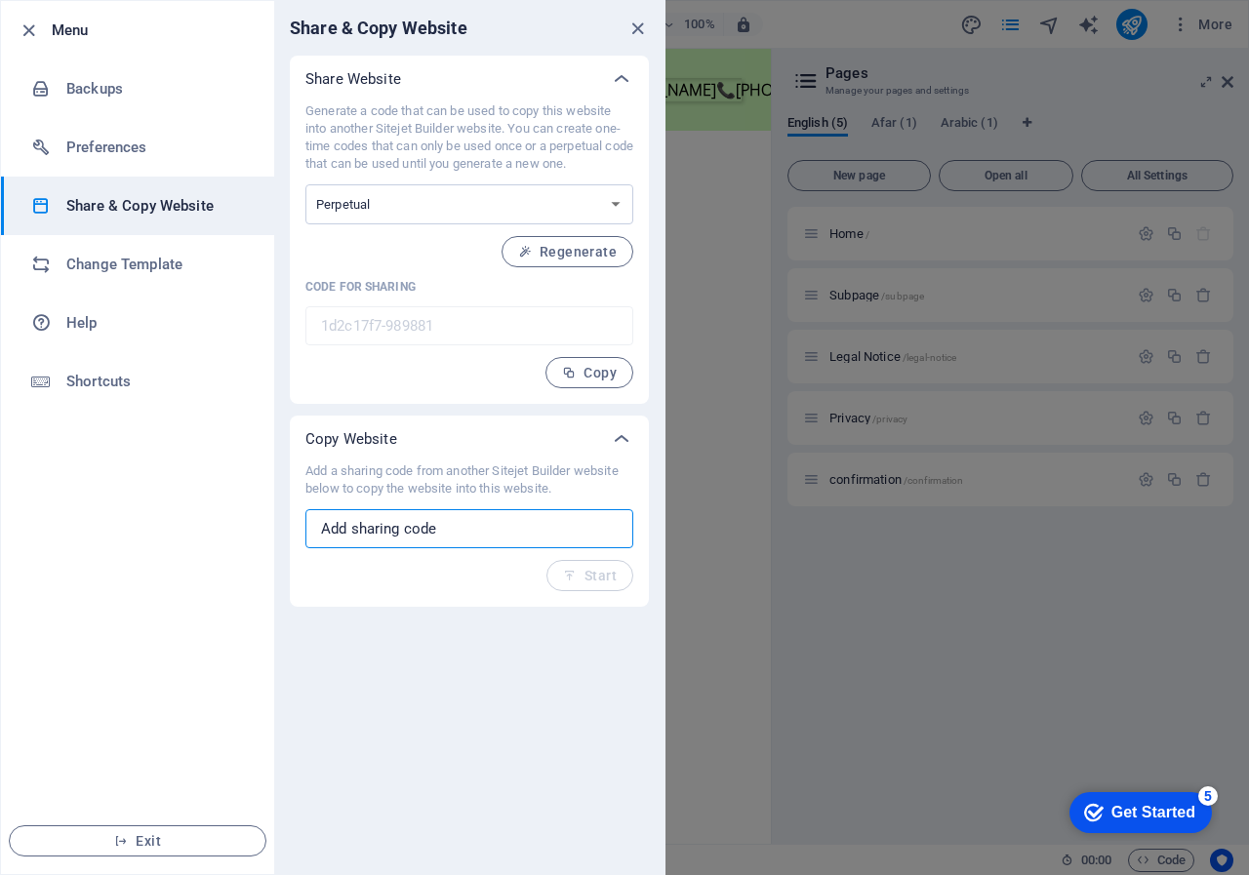
click at [475, 529] on input "text" at bounding box center [469, 528] width 328 height 39
click at [462, 198] on select "One-time Perpetual" at bounding box center [469, 204] width 328 height 40
click at [453, 209] on select "One-time Perpetual" at bounding box center [469, 204] width 328 height 40
click at [583, 368] on span "Copy" at bounding box center [589, 373] width 55 height 16
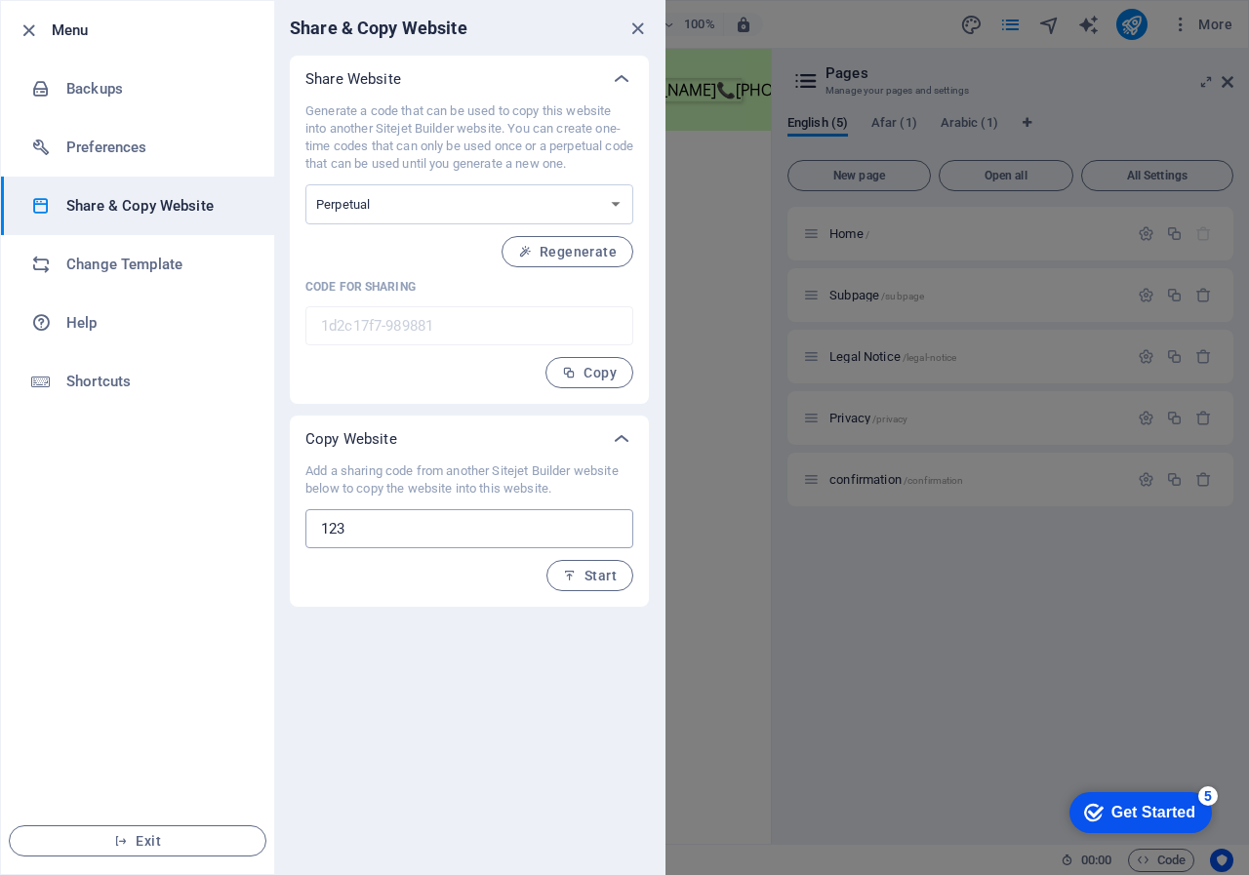
click at [414, 521] on input "123" at bounding box center [469, 528] width 328 height 39
click at [592, 571] on span "Start" at bounding box center [590, 576] width 54 height 16
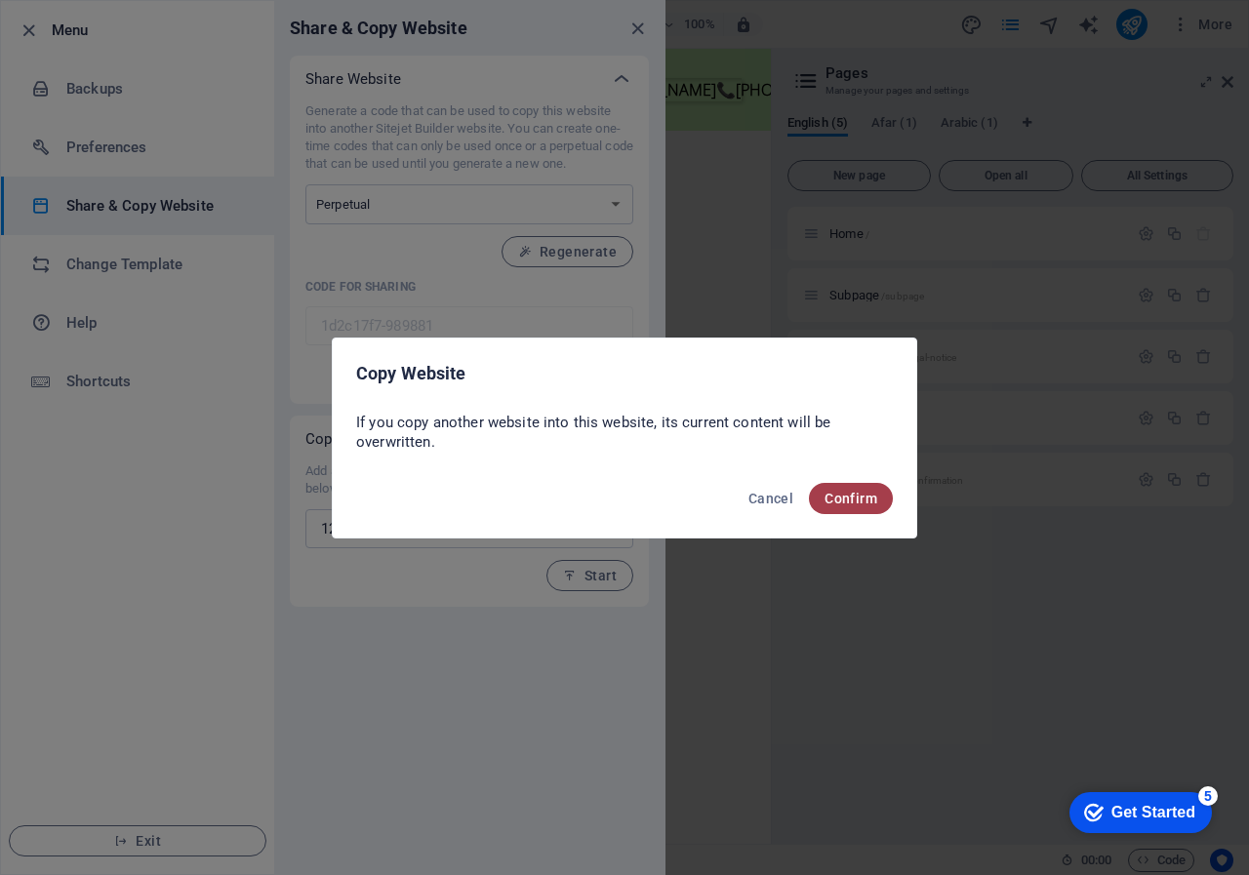
click at [850, 495] on span "Confirm" at bounding box center [850, 499] width 53 height 16
click at [845, 491] on span "Confirm" at bounding box center [850, 499] width 53 height 16
click at [845, 495] on span "Confirm" at bounding box center [850, 499] width 53 height 16
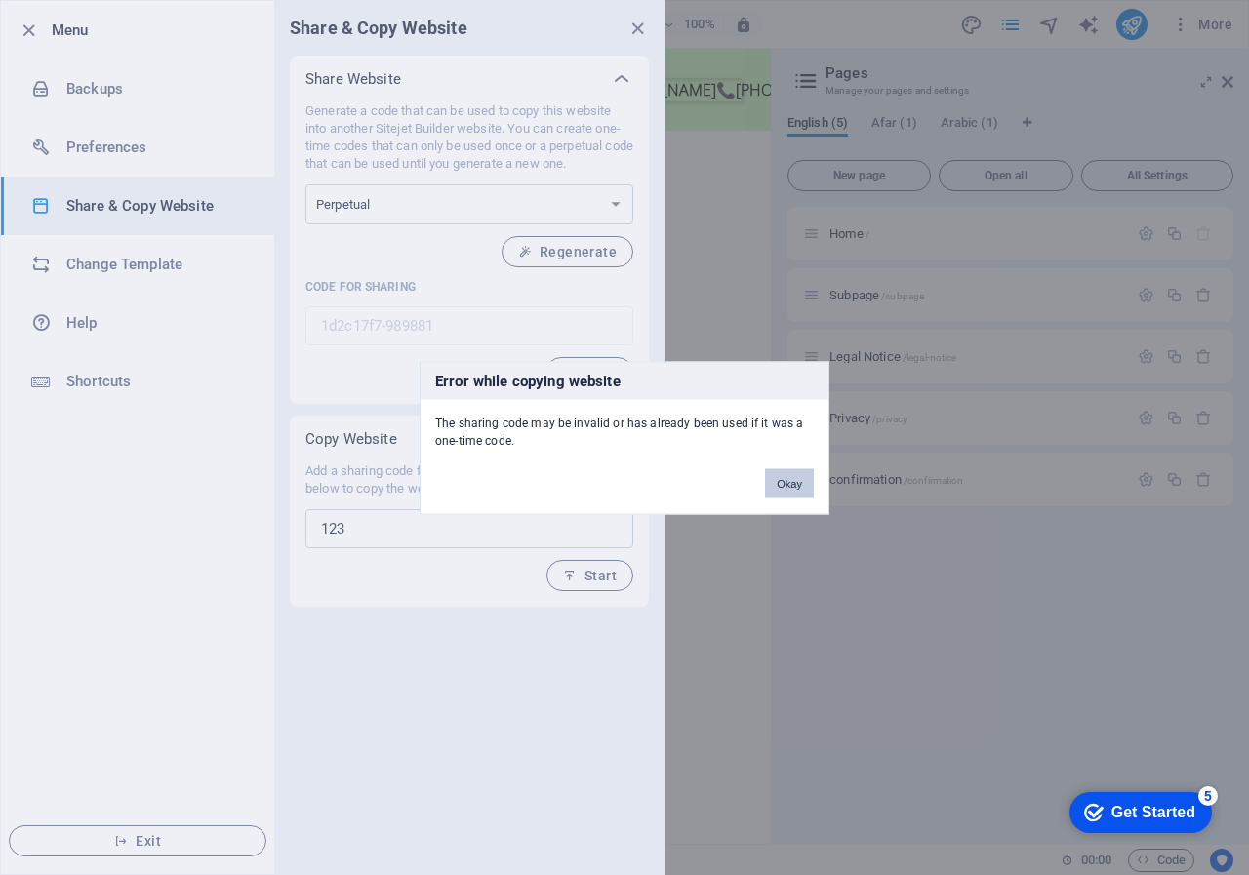
click at [790, 477] on button "Okay" at bounding box center [789, 482] width 49 height 29
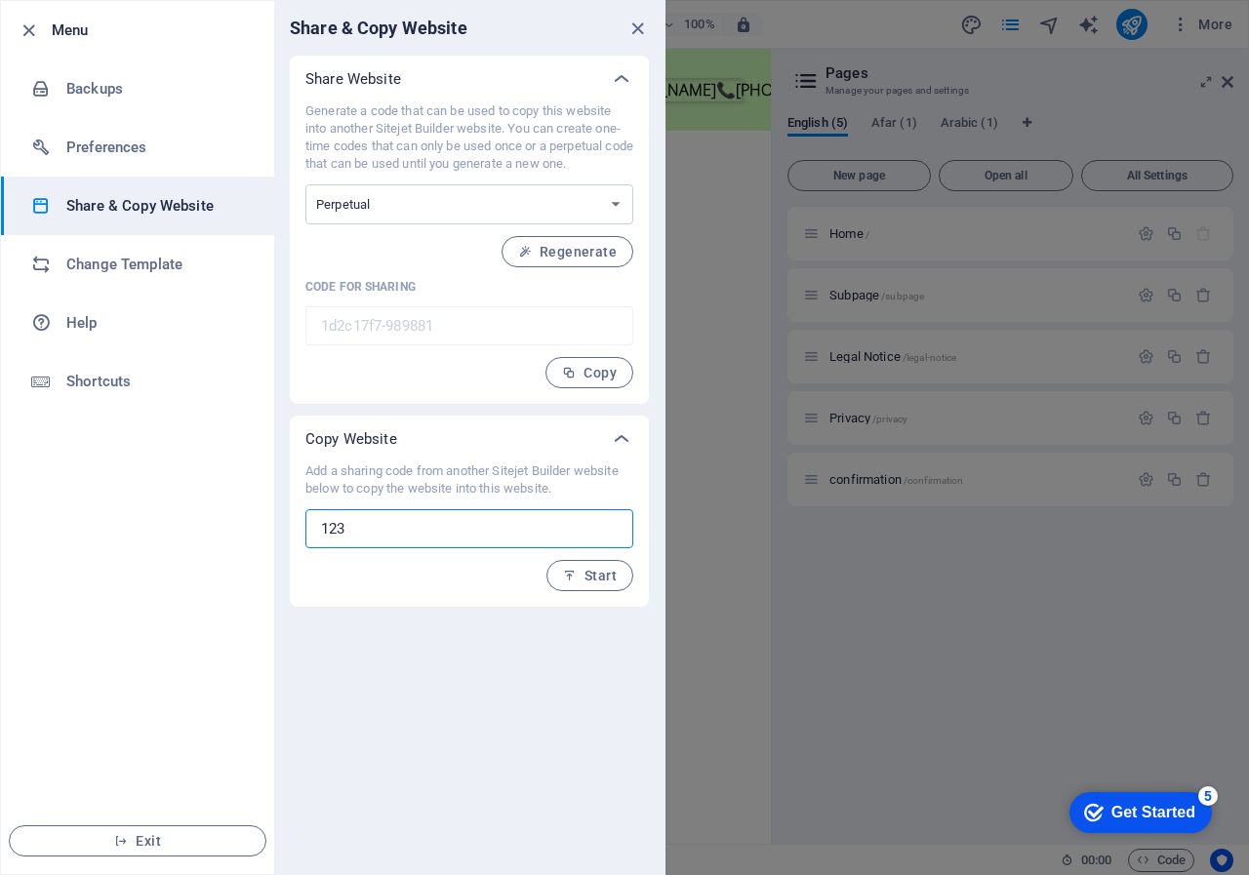
click at [382, 533] on input "123" at bounding box center [469, 528] width 328 height 39
click at [385, 535] on input "123" at bounding box center [469, 528] width 328 height 39
type input "12345"
click at [594, 375] on span "Copy" at bounding box center [589, 373] width 55 height 16
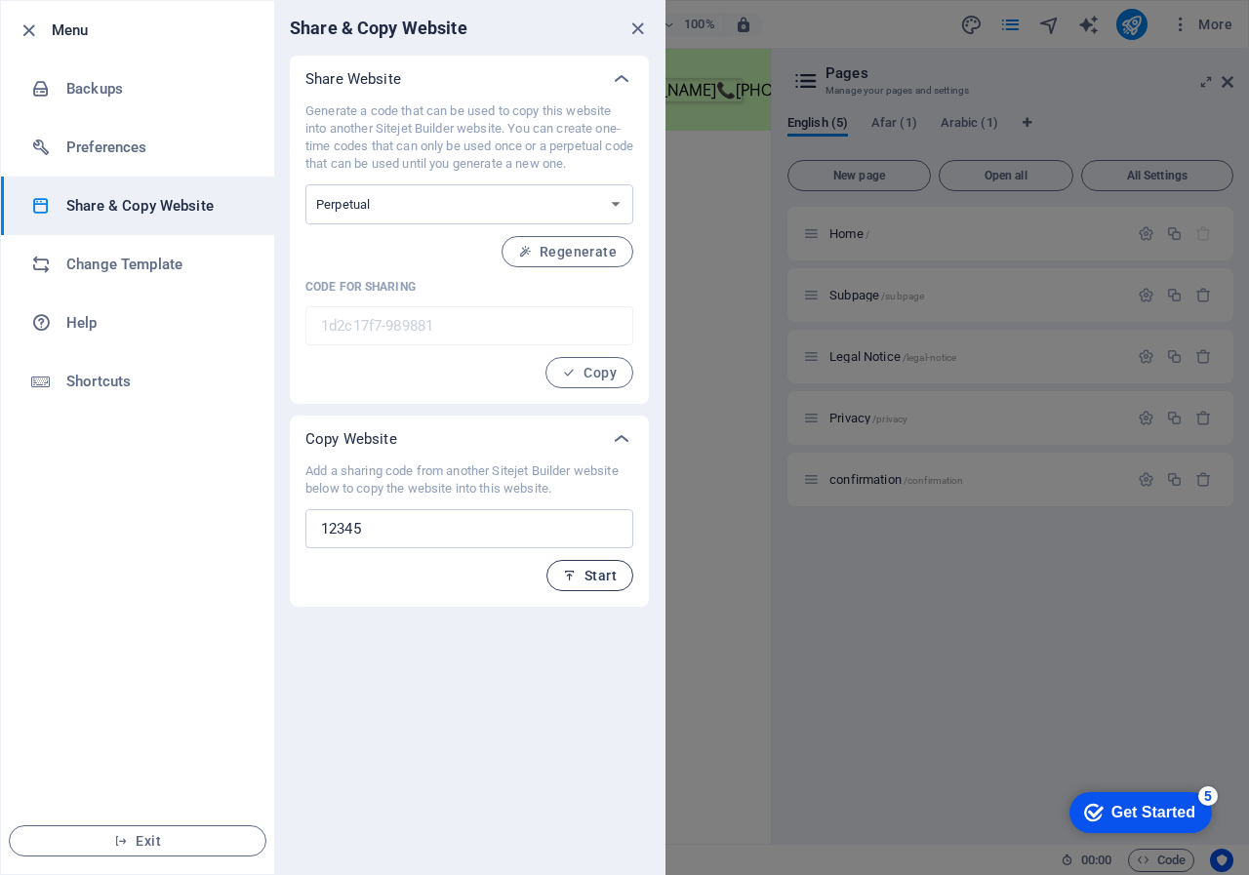
click at [603, 573] on span "Start" at bounding box center [590, 576] width 54 height 16
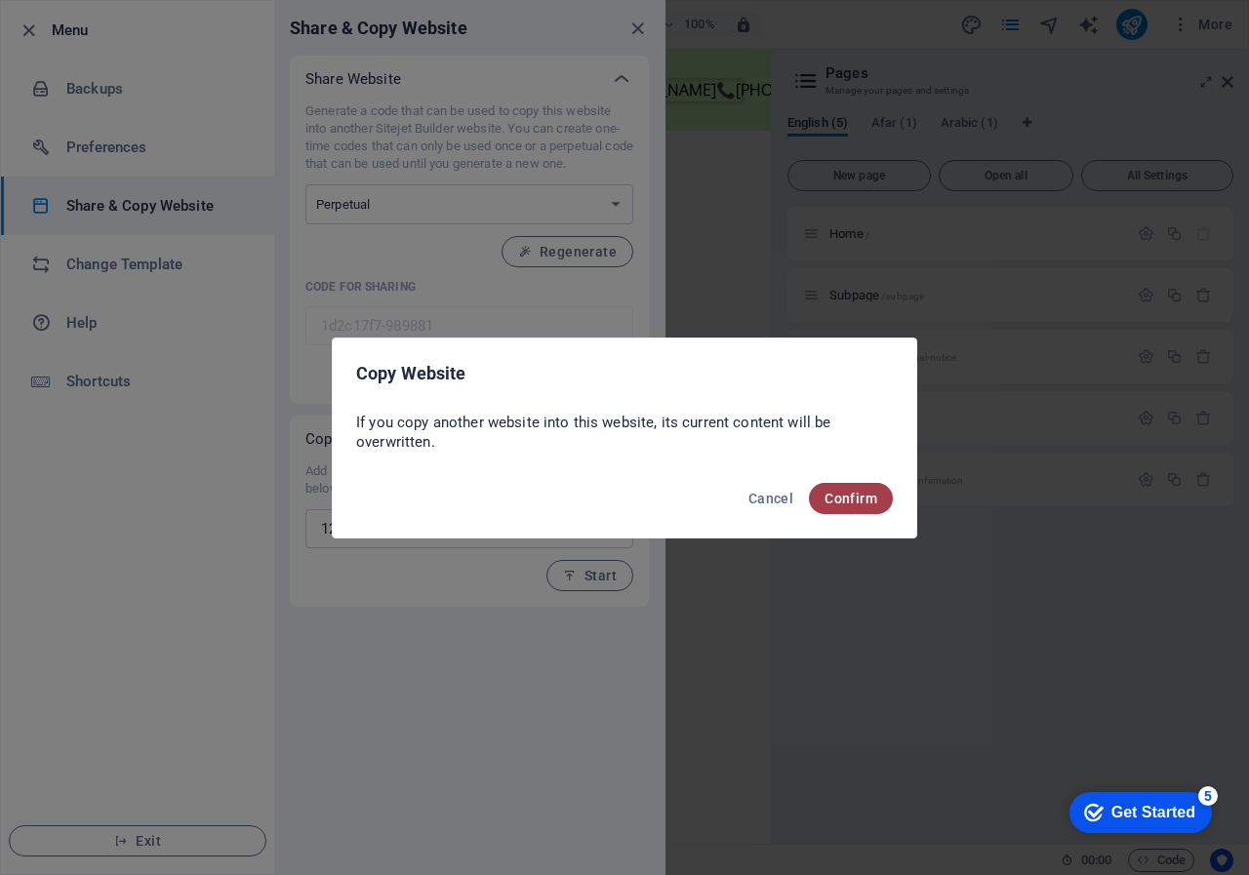
click at [847, 491] on span "Confirm" at bounding box center [850, 499] width 53 height 16
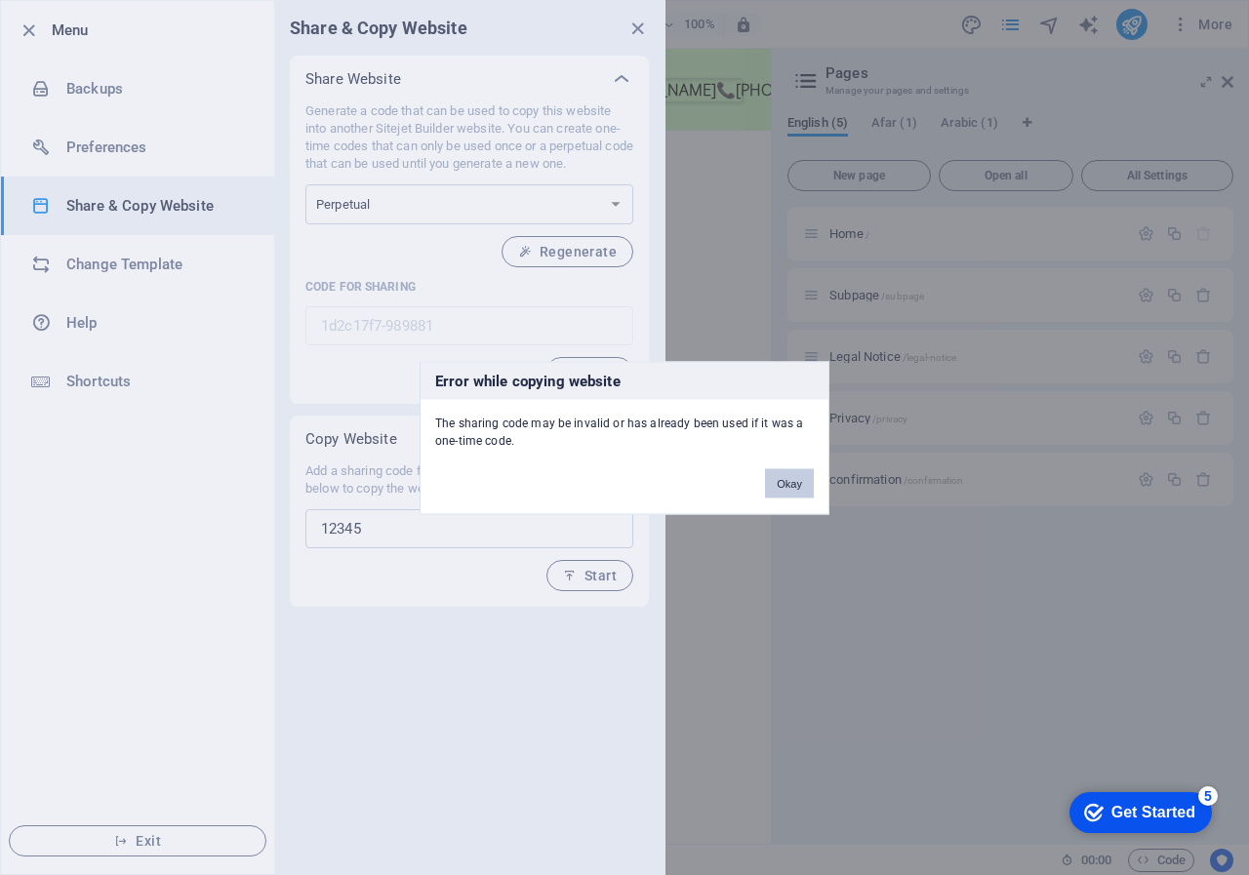
click at [788, 476] on button "Okay" at bounding box center [789, 482] width 49 height 29
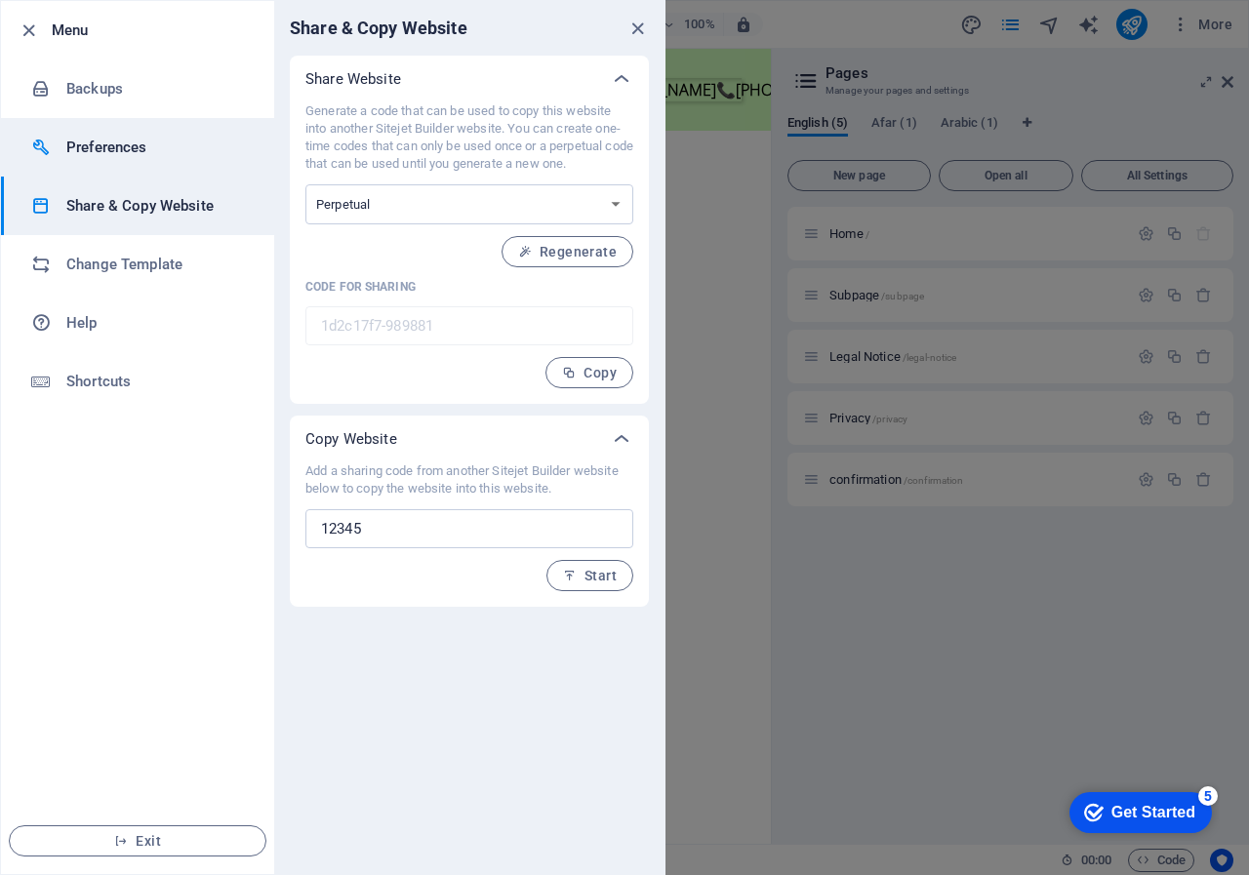
click at [163, 171] on li "Preferences" at bounding box center [137, 147] width 273 height 59
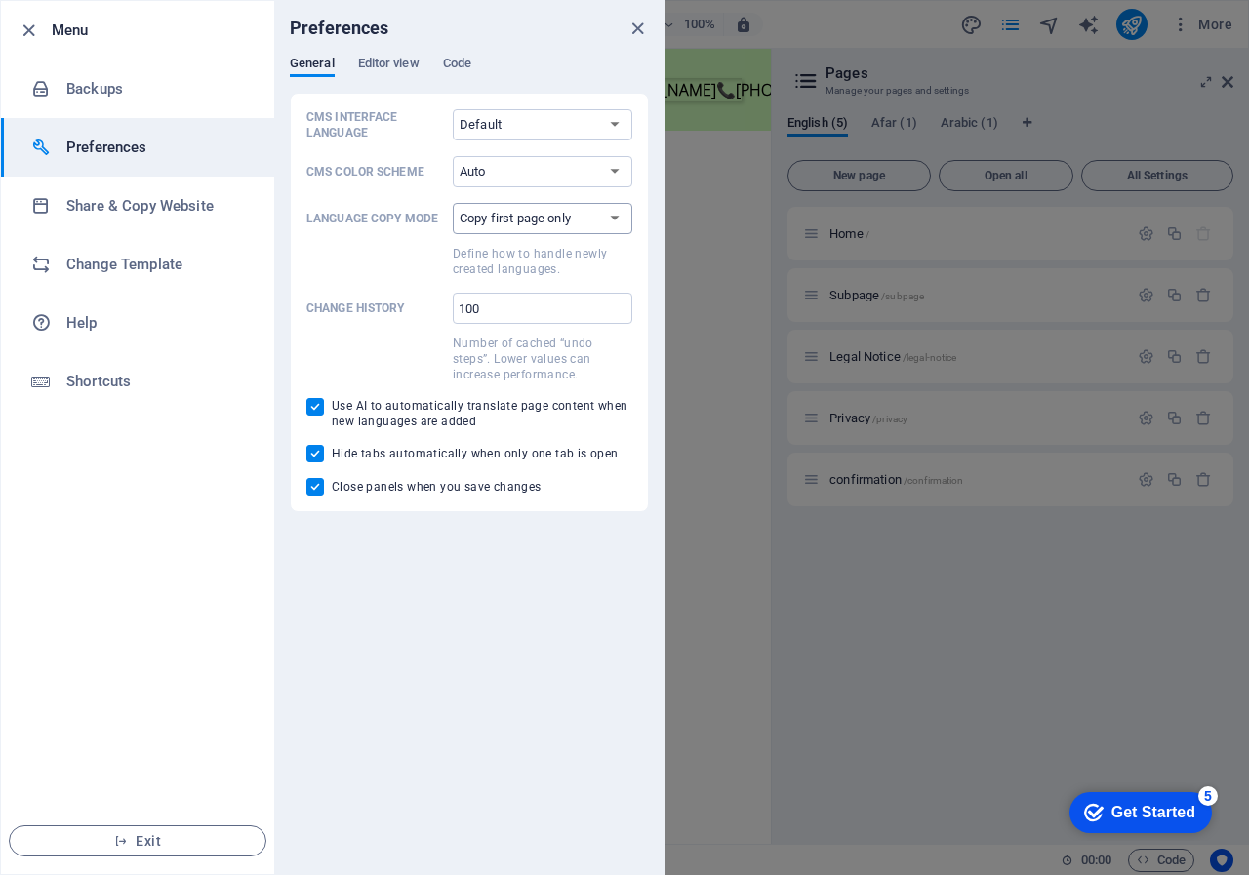
click at [594, 220] on select "Copy first page only Copy all pages" at bounding box center [543, 218] width 180 height 31
select select "all"
click at [453, 203] on select "Copy first page only Copy all pages" at bounding box center [543, 218] width 180 height 31
click at [908, 676] on div at bounding box center [624, 437] width 1249 height 875
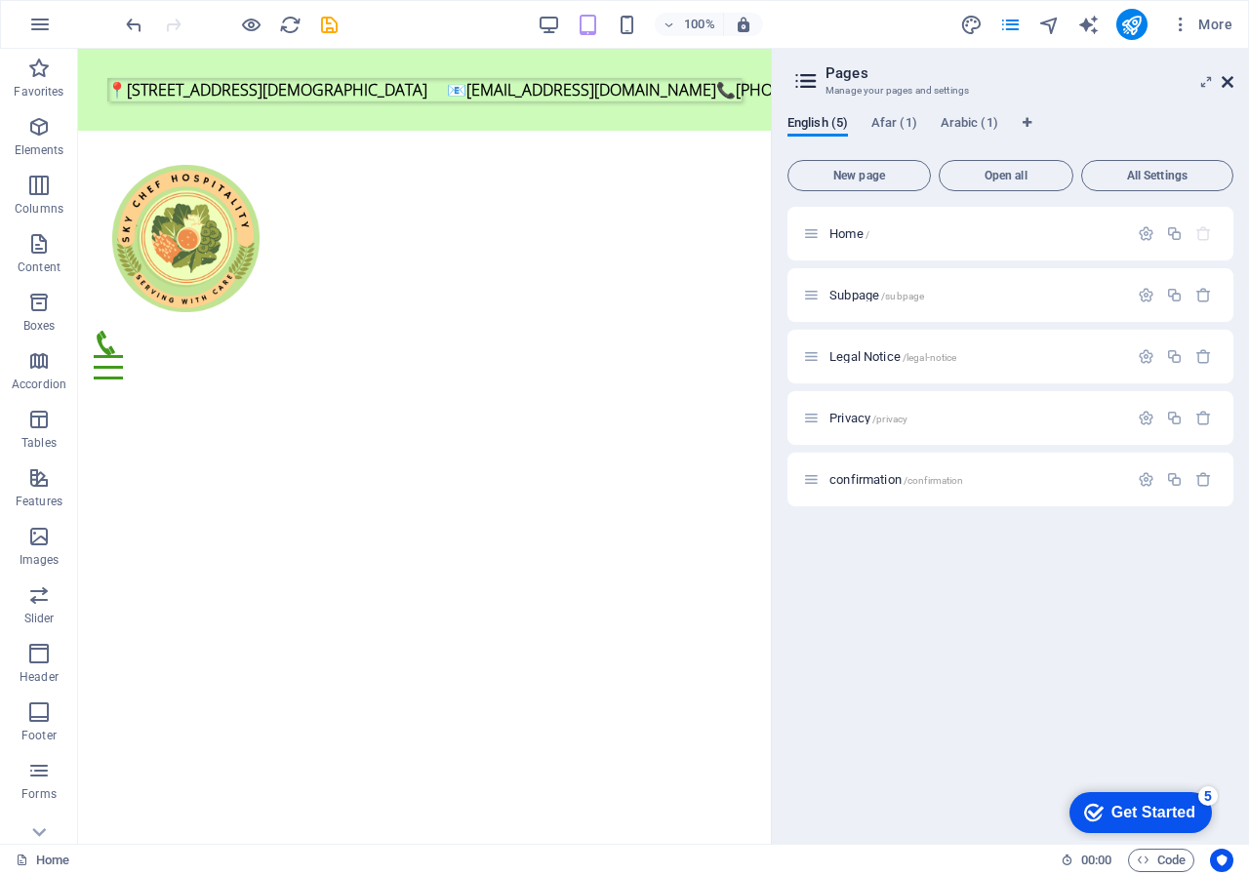
click at [1228, 83] on icon at bounding box center [1228, 82] width 12 height 16
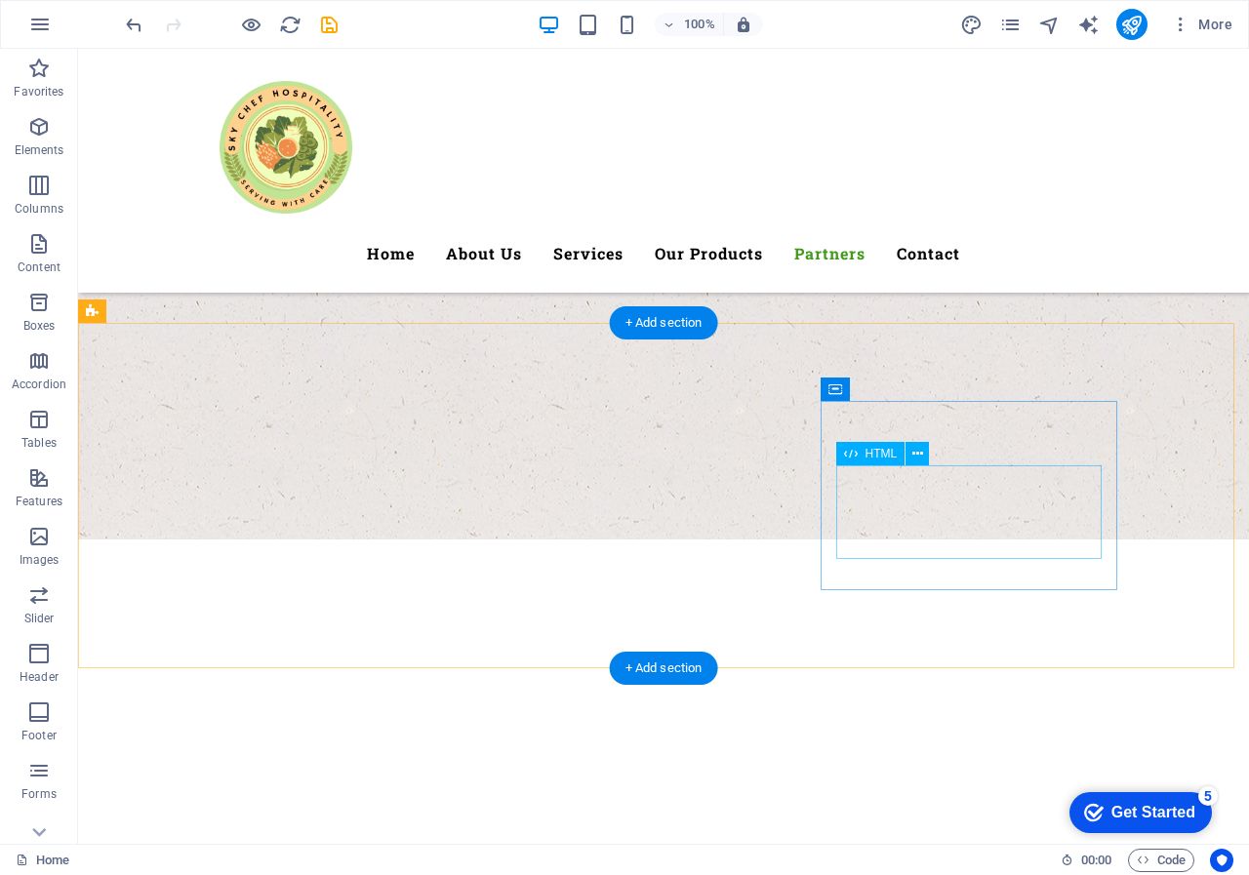
scroll to position [13592, 0]
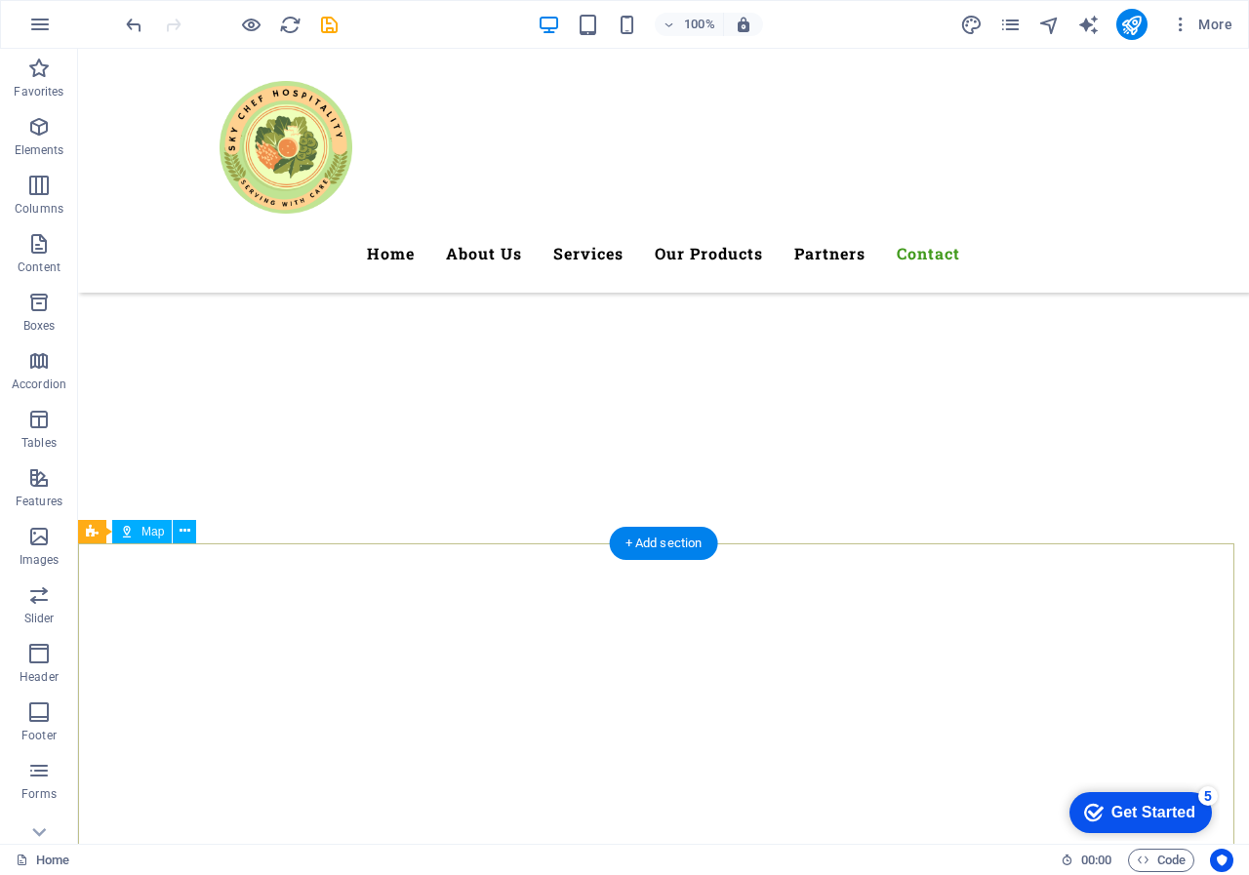
drag, startPoint x: 596, startPoint y: 591, endPoint x: 253, endPoint y: 583, distance: 343.5
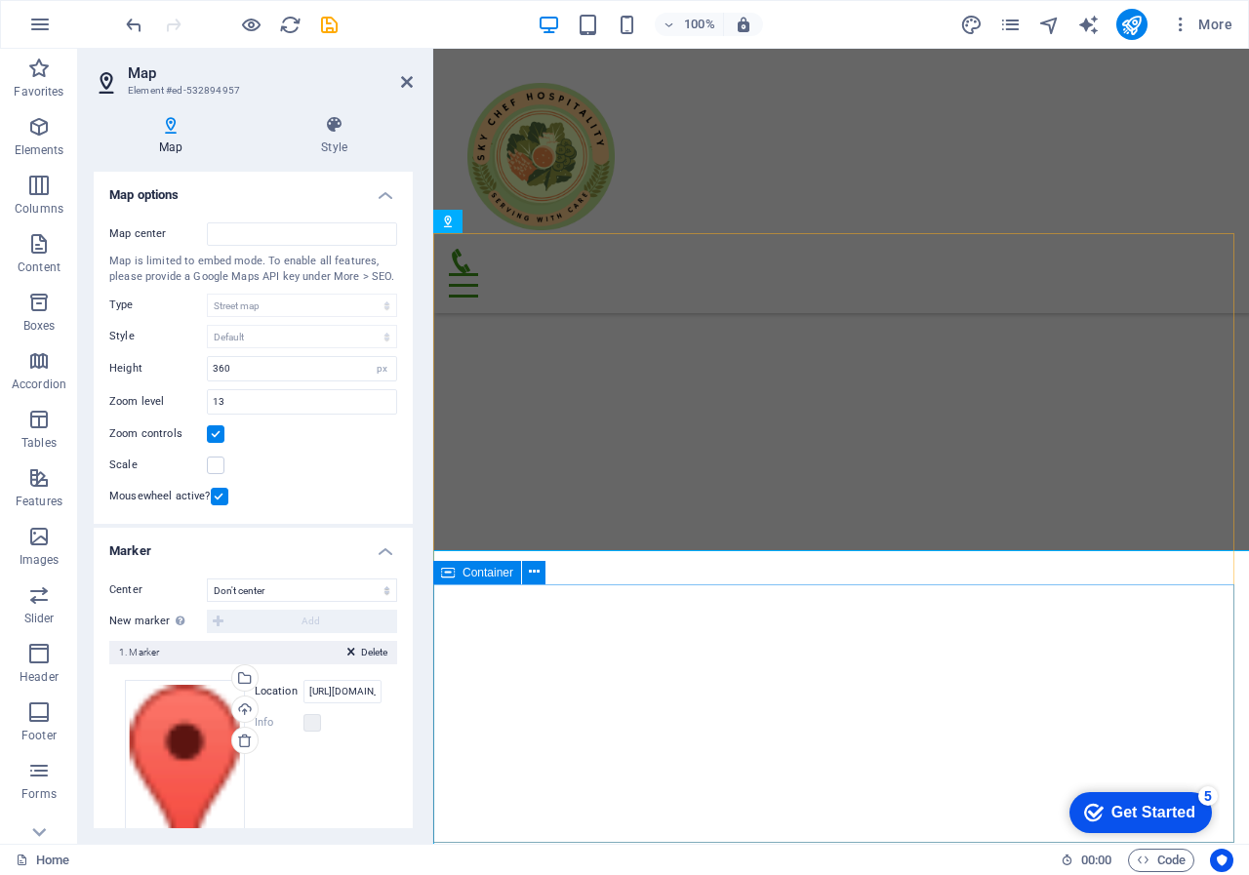
scroll to position [13488, 0]
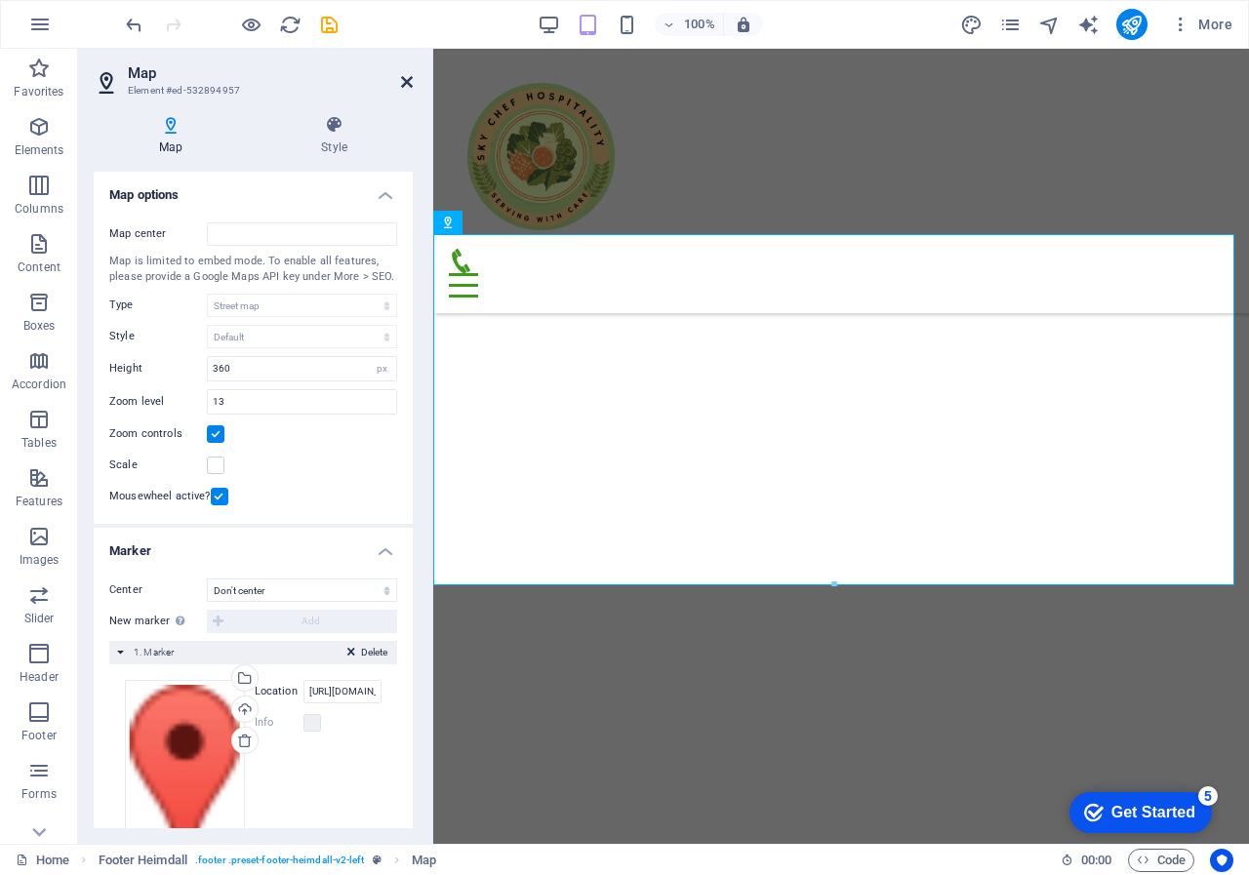
click at [404, 82] on icon at bounding box center [407, 82] width 12 height 16
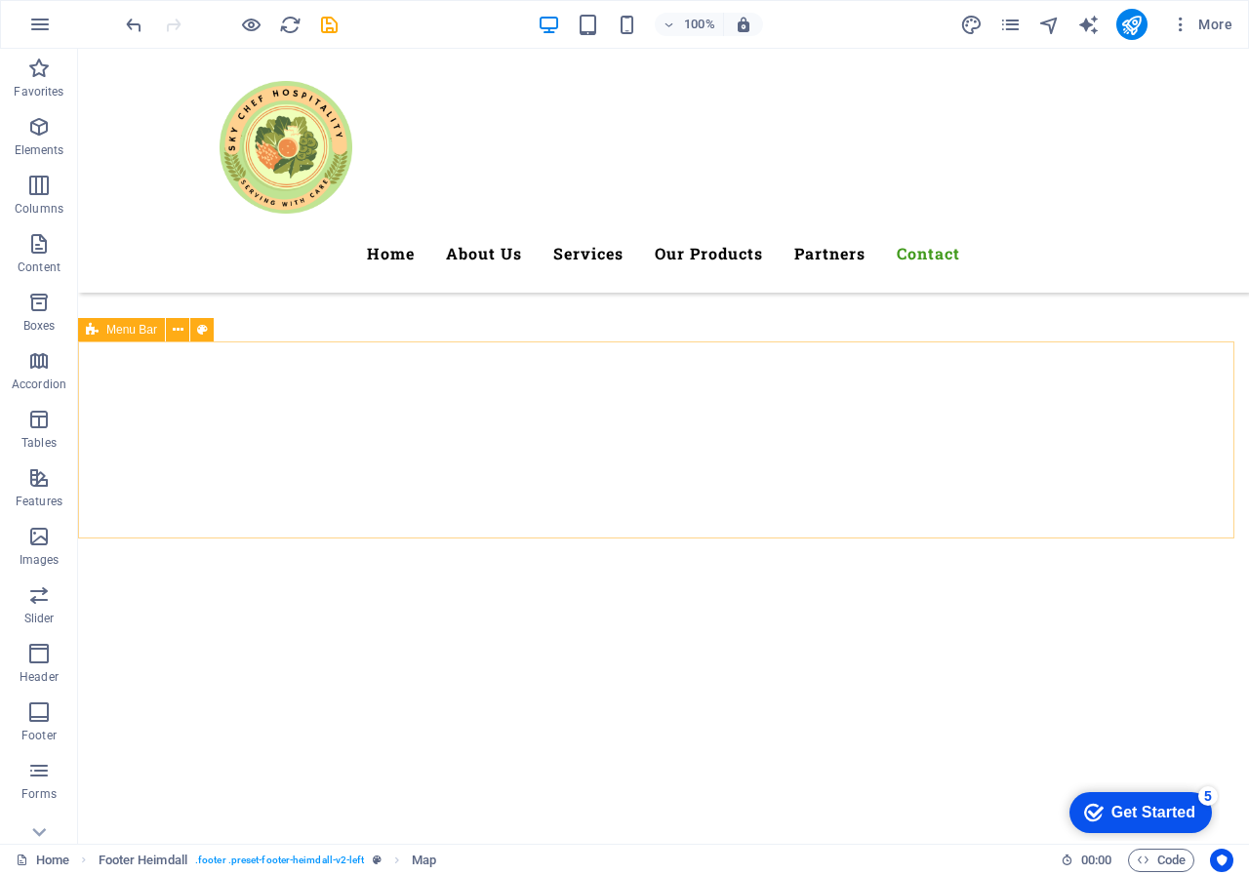
scroll to position [13195, 0]
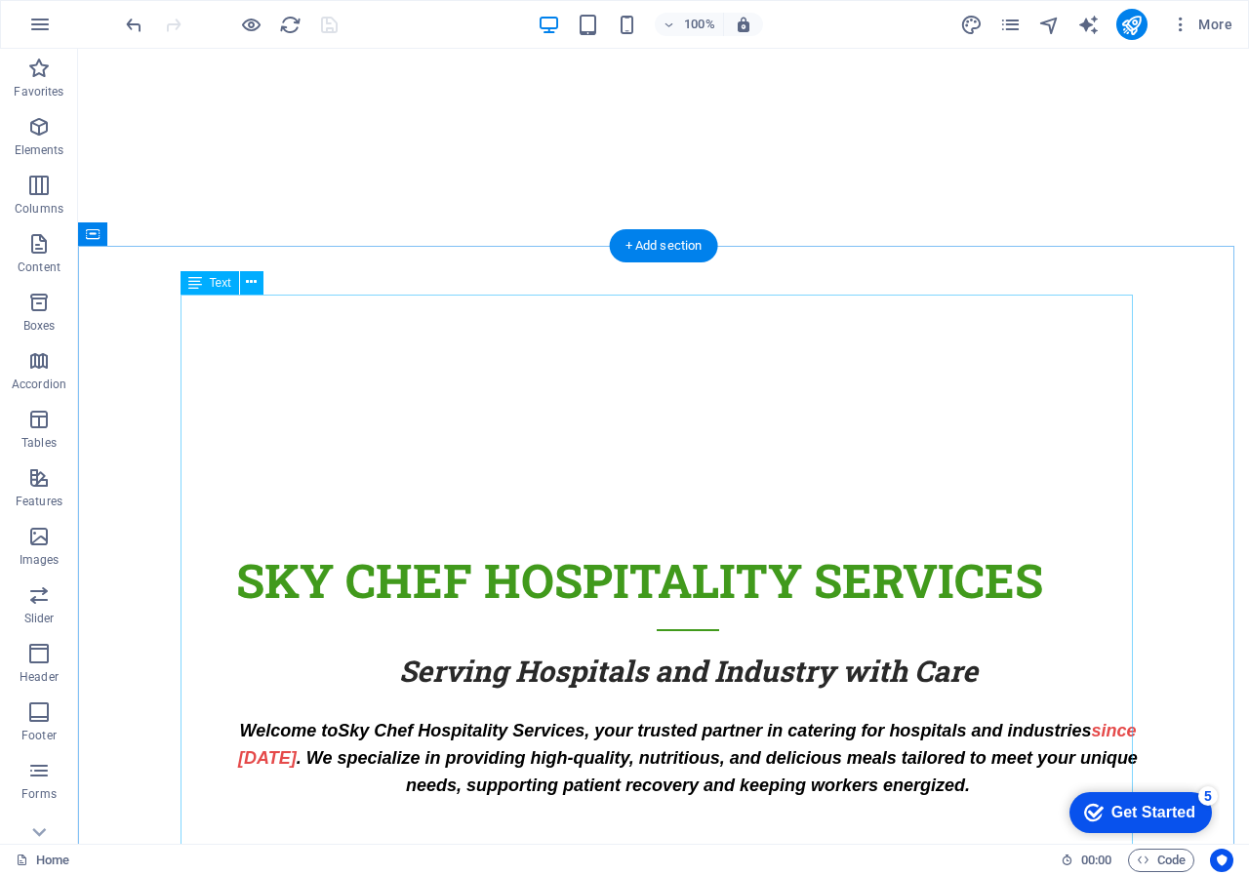
scroll to position [0, 0]
